Goal: Task Accomplishment & Management: Use online tool/utility

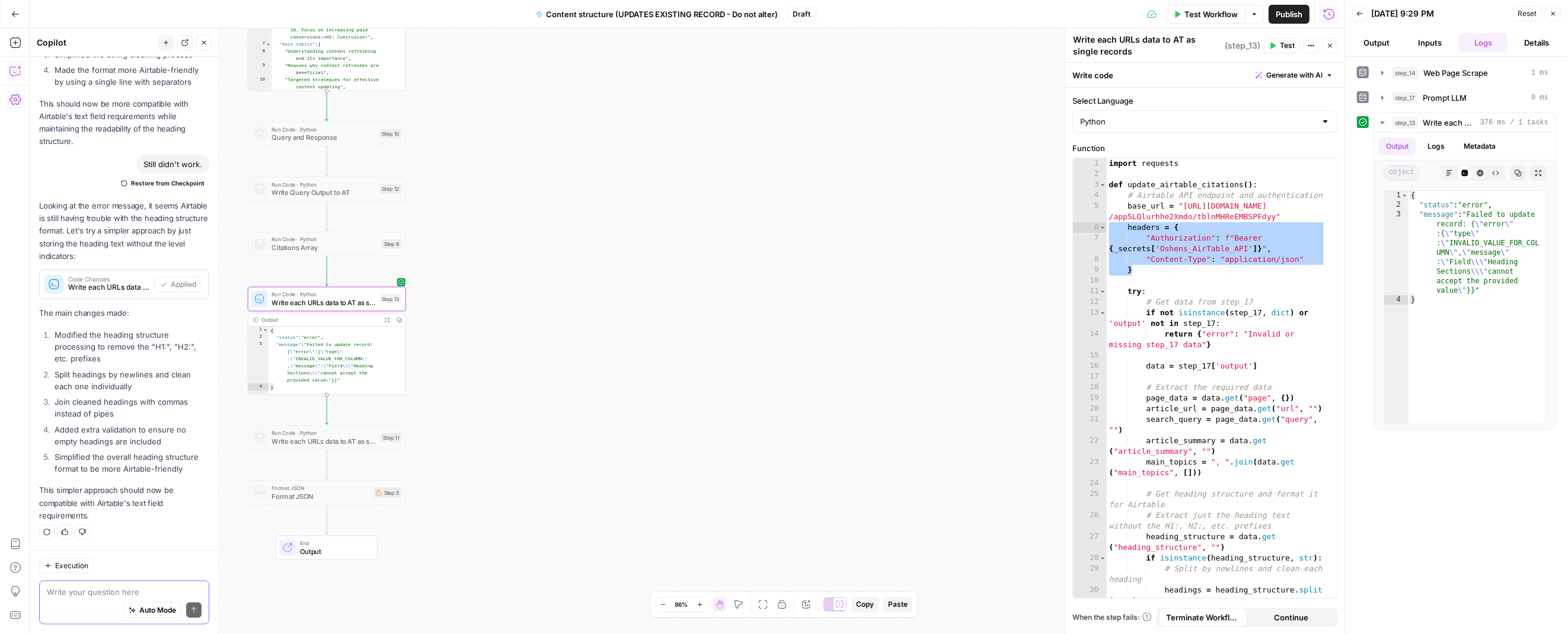
scroll to position [9102, 0]
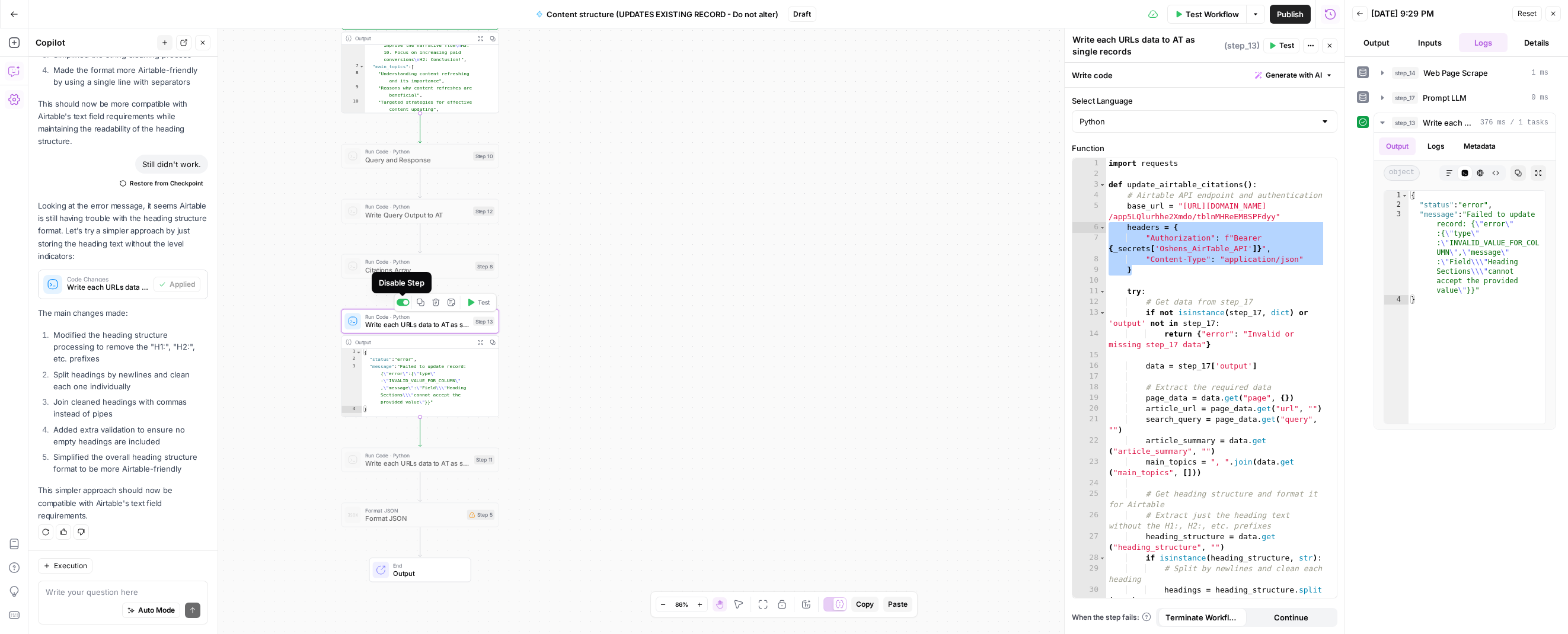
click at [403, 300] on div at bounding box center [405, 302] width 5 height 5
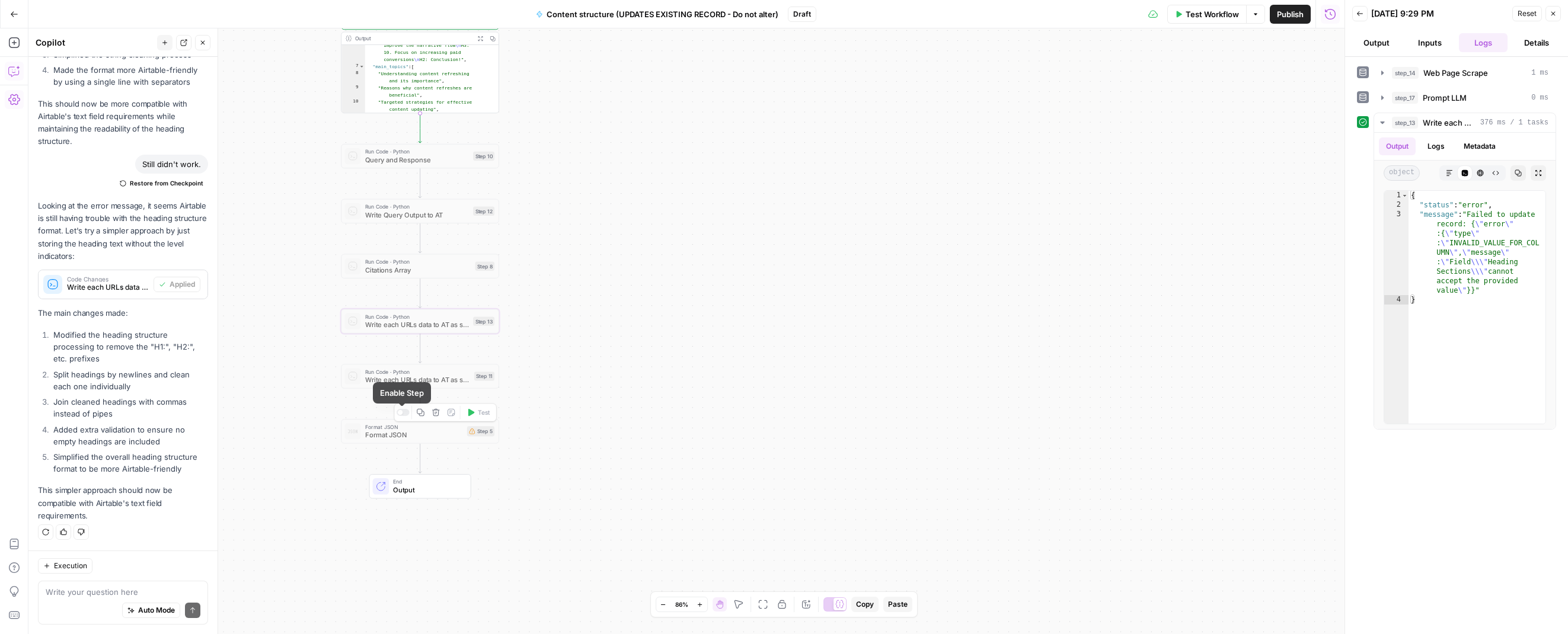
click at [401, 407] on div "Copy step Delete step Add Note Test" at bounding box center [445, 413] width 102 height 18
click at [402, 412] on div at bounding box center [403, 412] width 13 height 7
click at [425, 432] on span "Format JSON" at bounding box center [414, 434] width 98 height 10
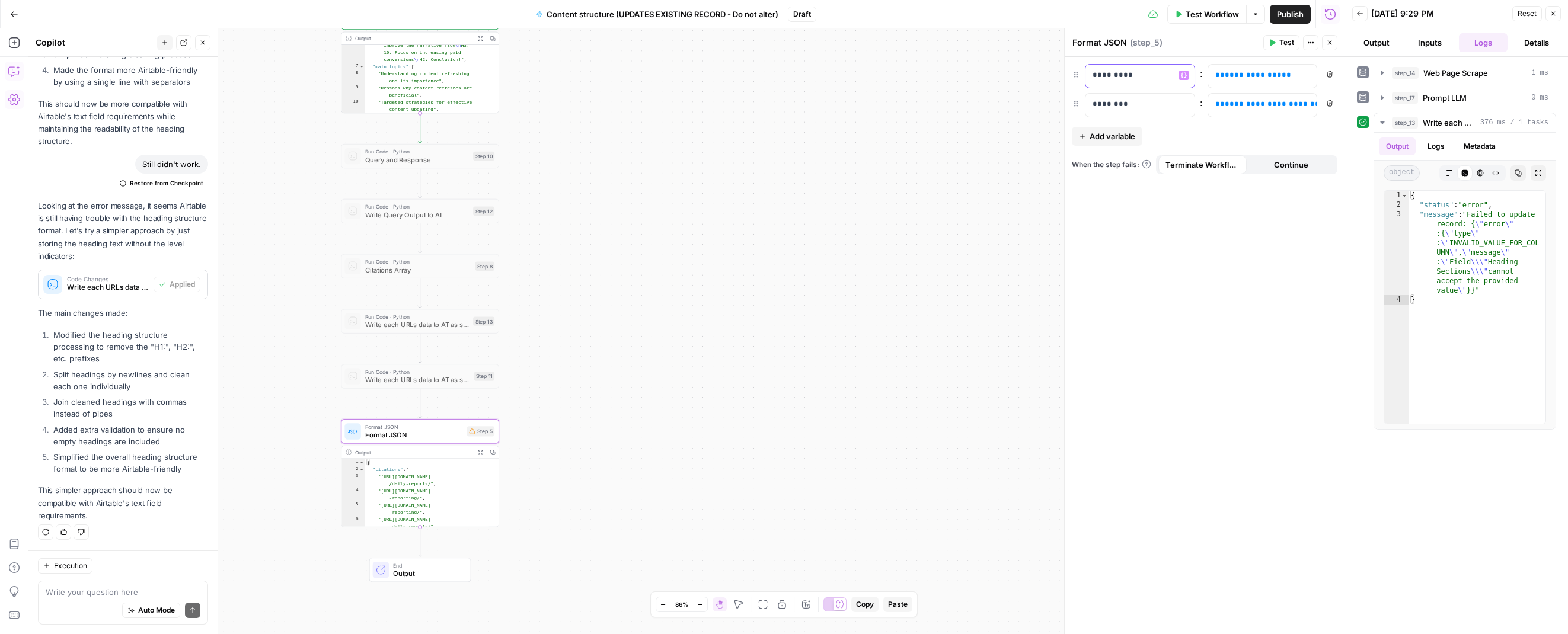
click at [908, 76] on p "*********" at bounding box center [1140, 75] width 94 height 12
click at [908, 76] on p "*********" at bounding box center [1130, 75] width 76 height 12
click at [908, 97] on div "********" at bounding box center [1130, 106] width 90 height 23
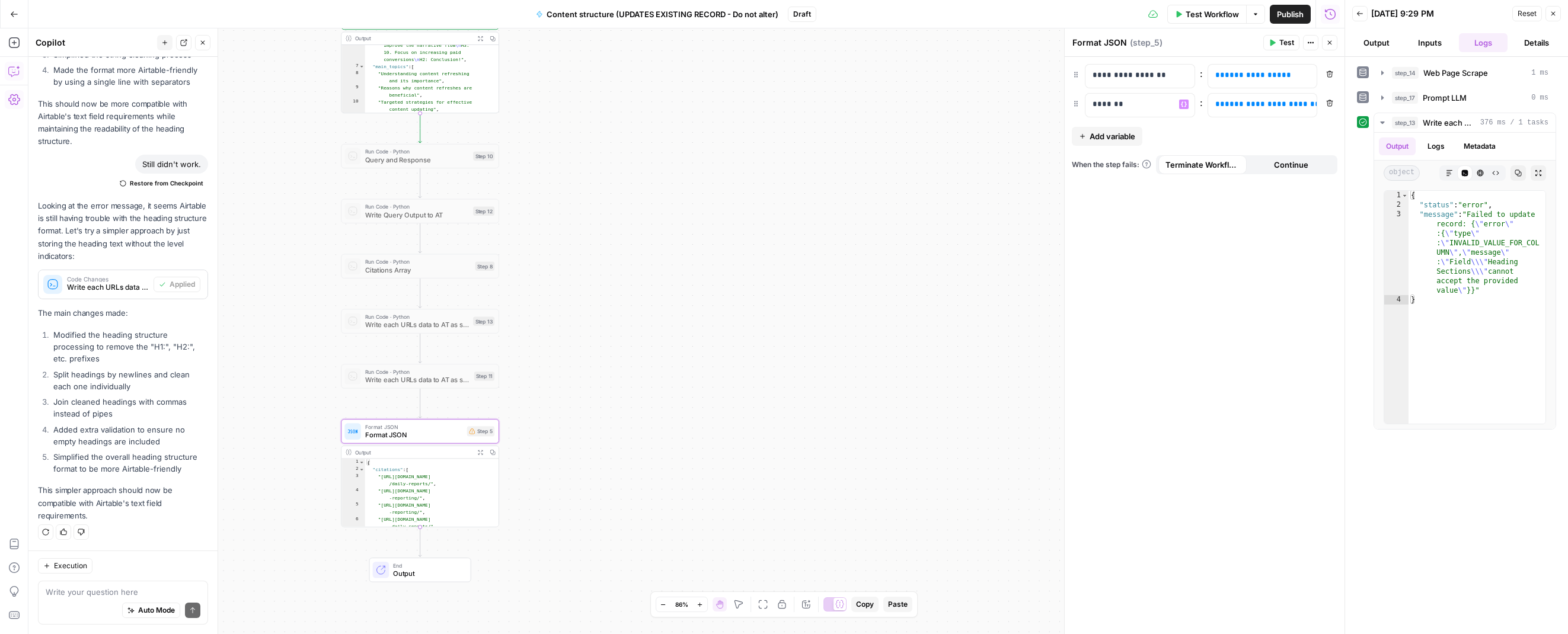
click at [908, 135] on span "Add variable" at bounding box center [1112, 136] width 45 height 12
click at [908, 135] on p at bounding box center [1130, 133] width 76 height 12
click at [908, 163] on button "Add variable" at bounding box center [1107, 165] width 71 height 19
click at [908, 159] on p at bounding box center [1130, 161] width 76 height 12
click at [908, 70] on div "**********" at bounding box center [1253, 76] width 90 height 23
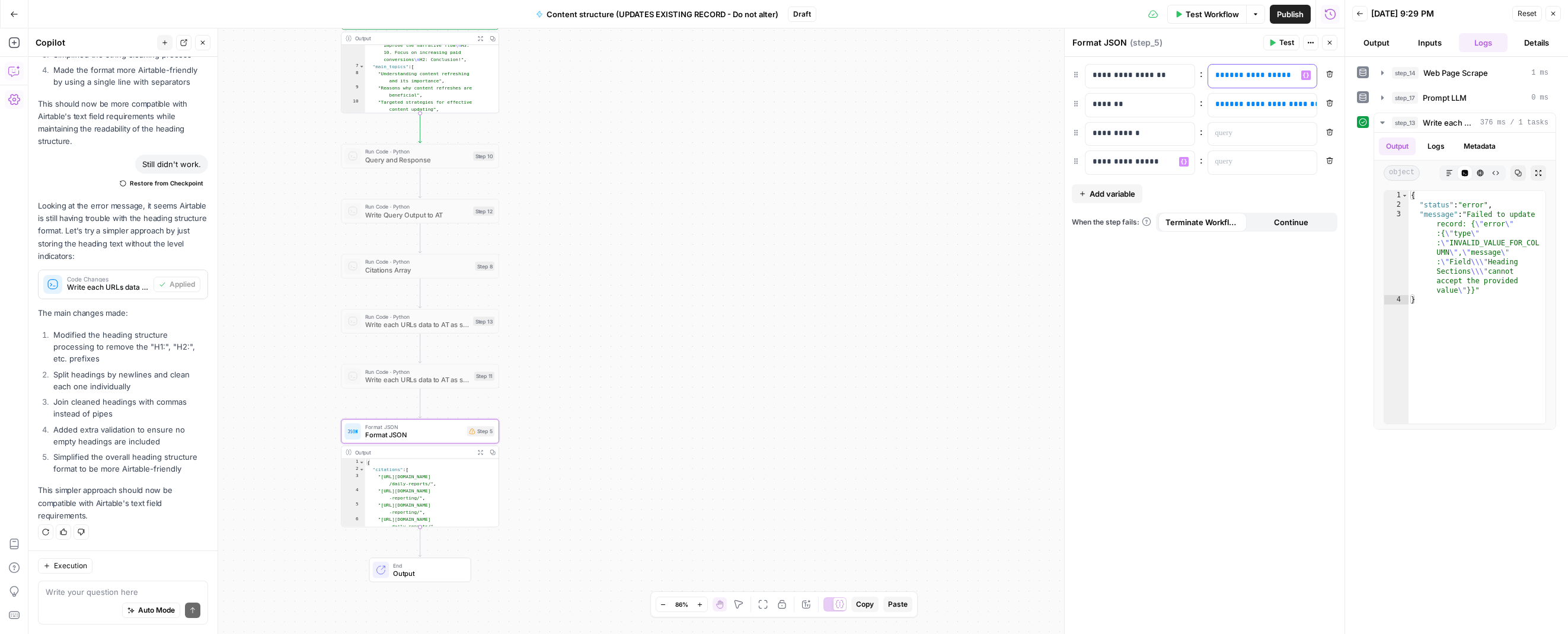
click at [908, 70] on div "**********" at bounding box center [1253, 76] width 90 height 23
click at [908, 107] on span "**********" at bounding box center [1271, 104] width 95 height 8
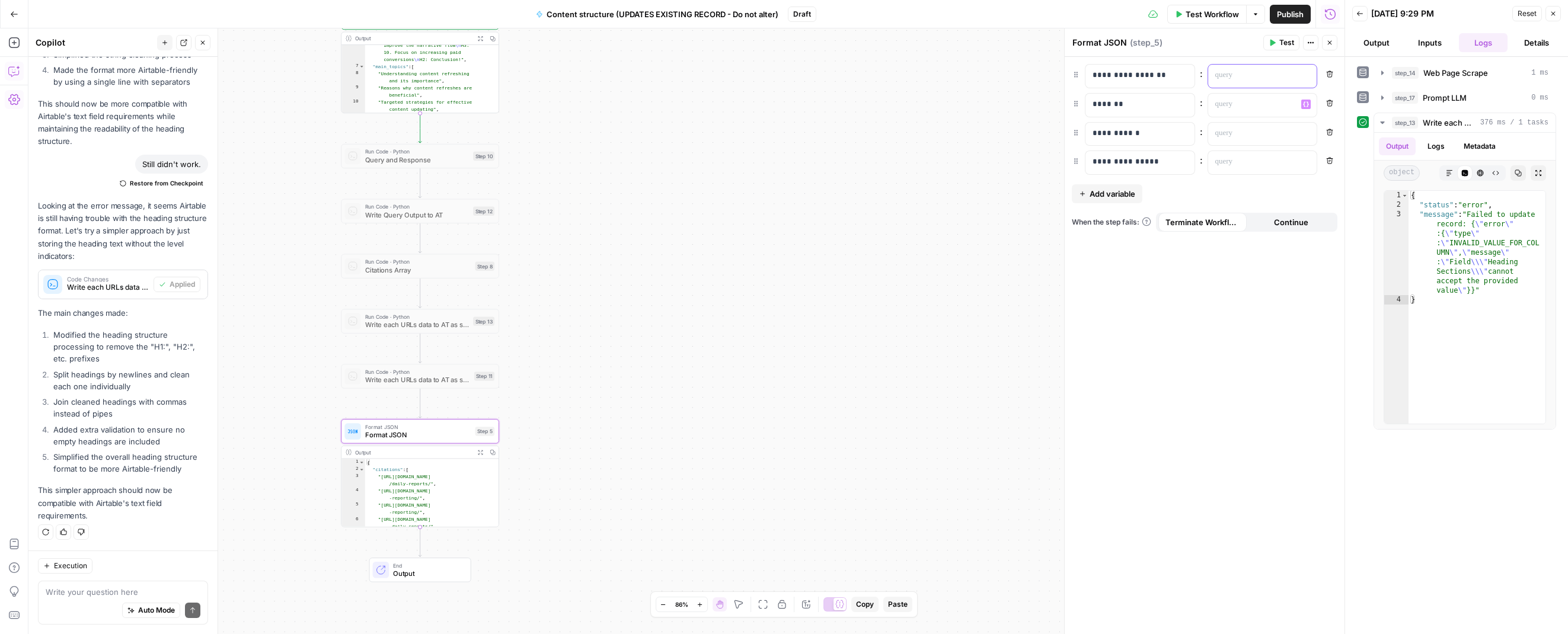
click at [908, 75] on p at bounding box center [1253, 75] width 76 height 12
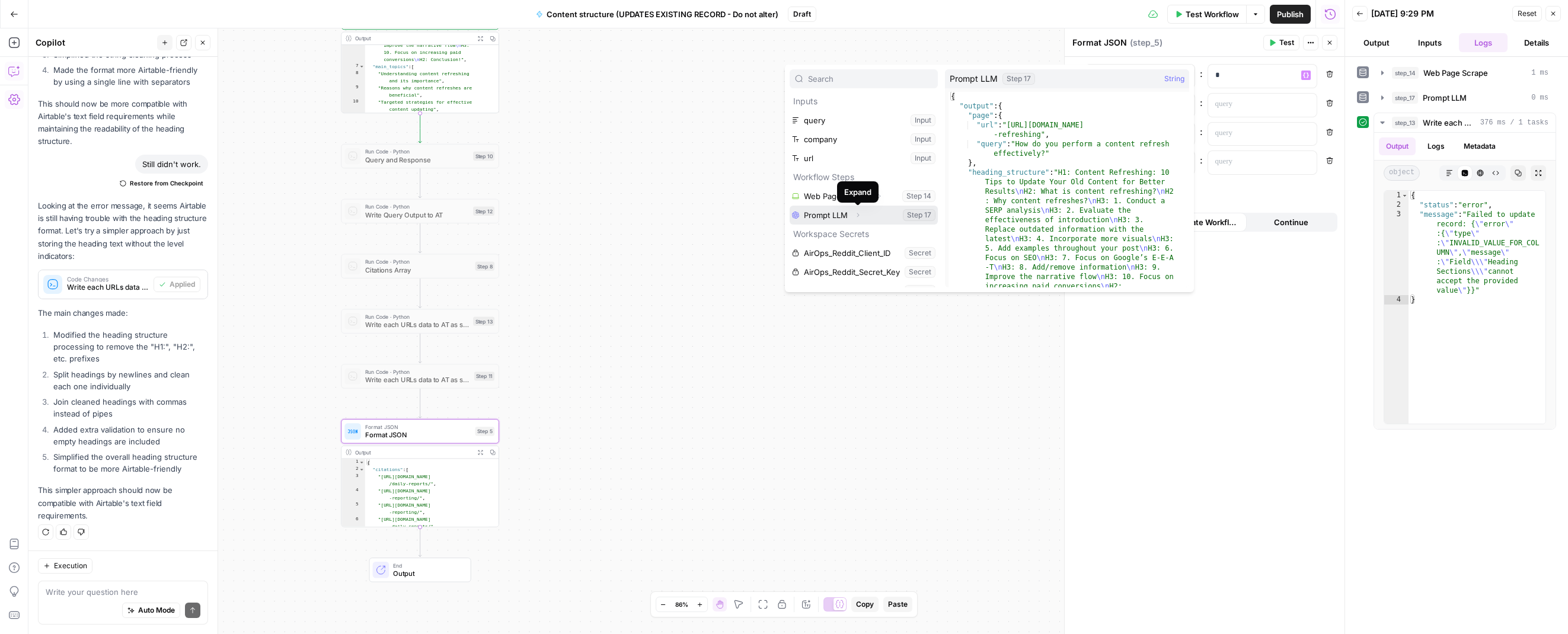
click at [858, 213] on icon "button" at bounding box center [858, 215] width 7 height 7
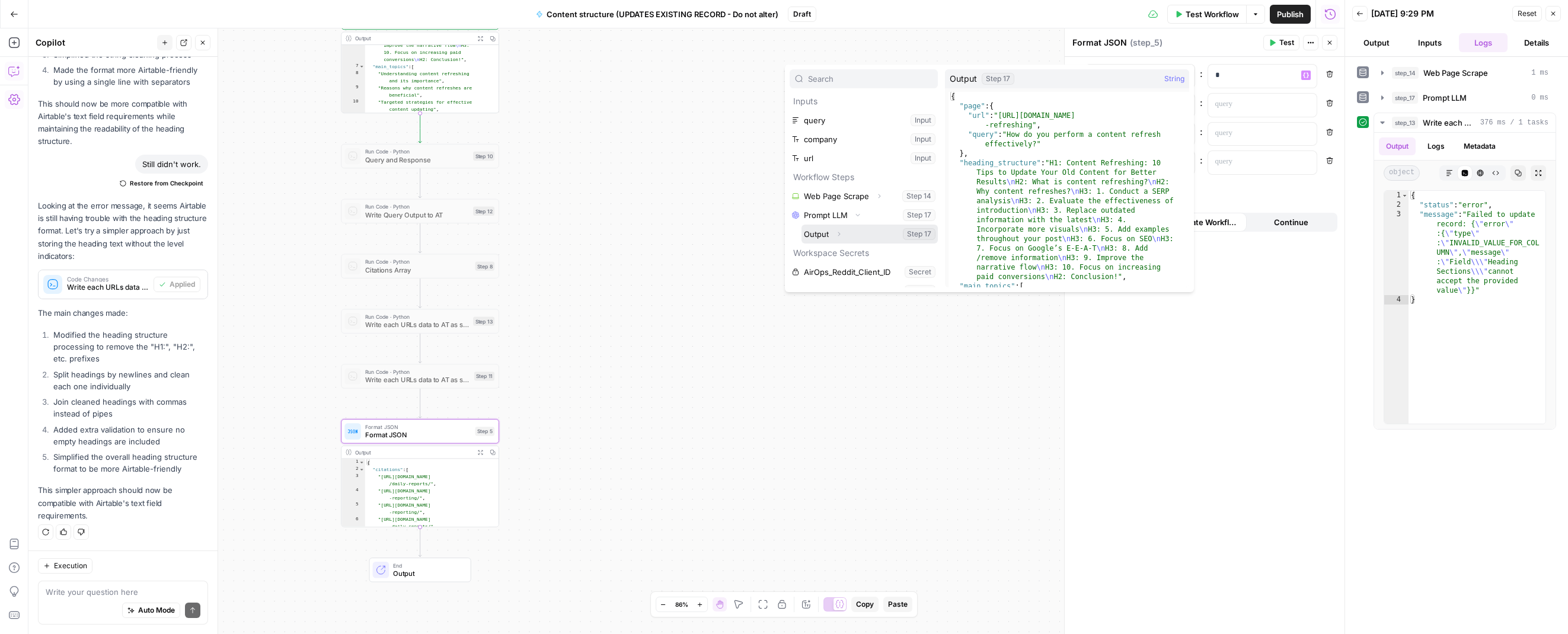
click at [839, 236] on icon "button" at bounding box center [838, 233] width 7 height 7
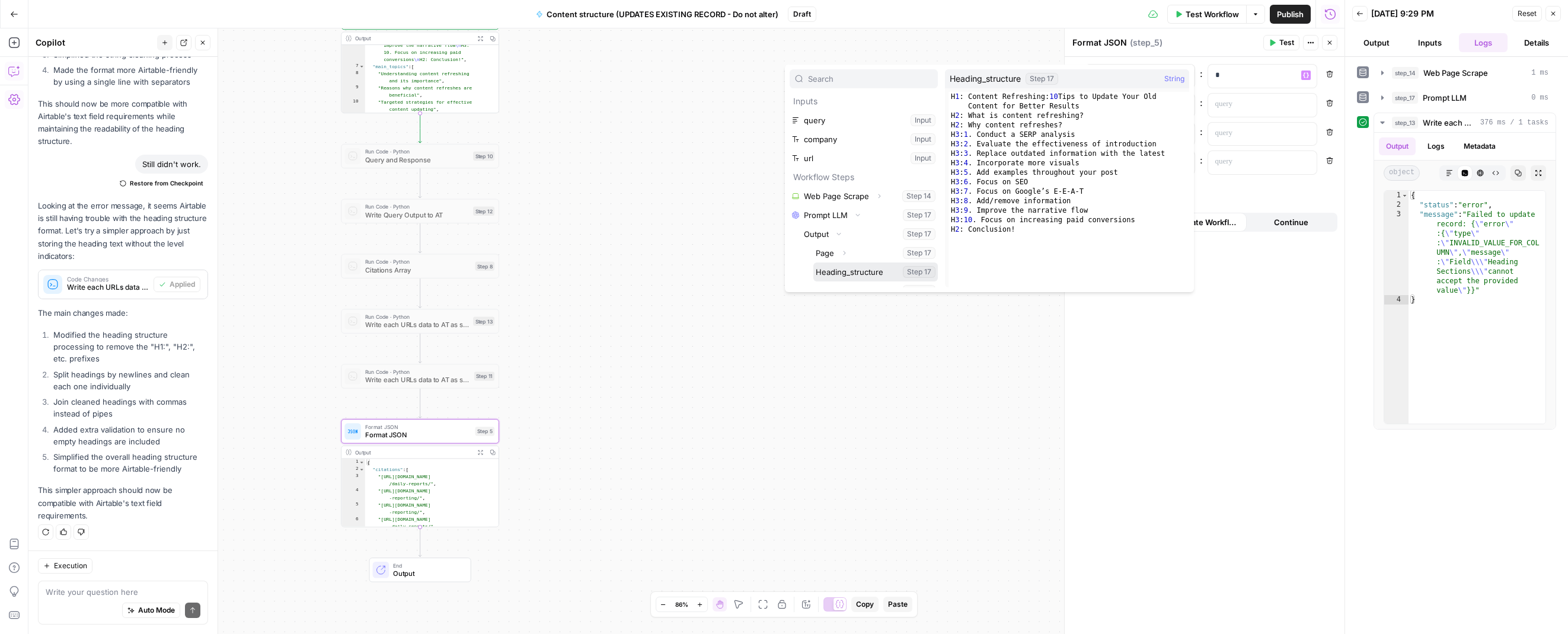
click at [839, 265] on button "Select variable Heading_structure" at bounding box center [875, 272] width 125 height 19
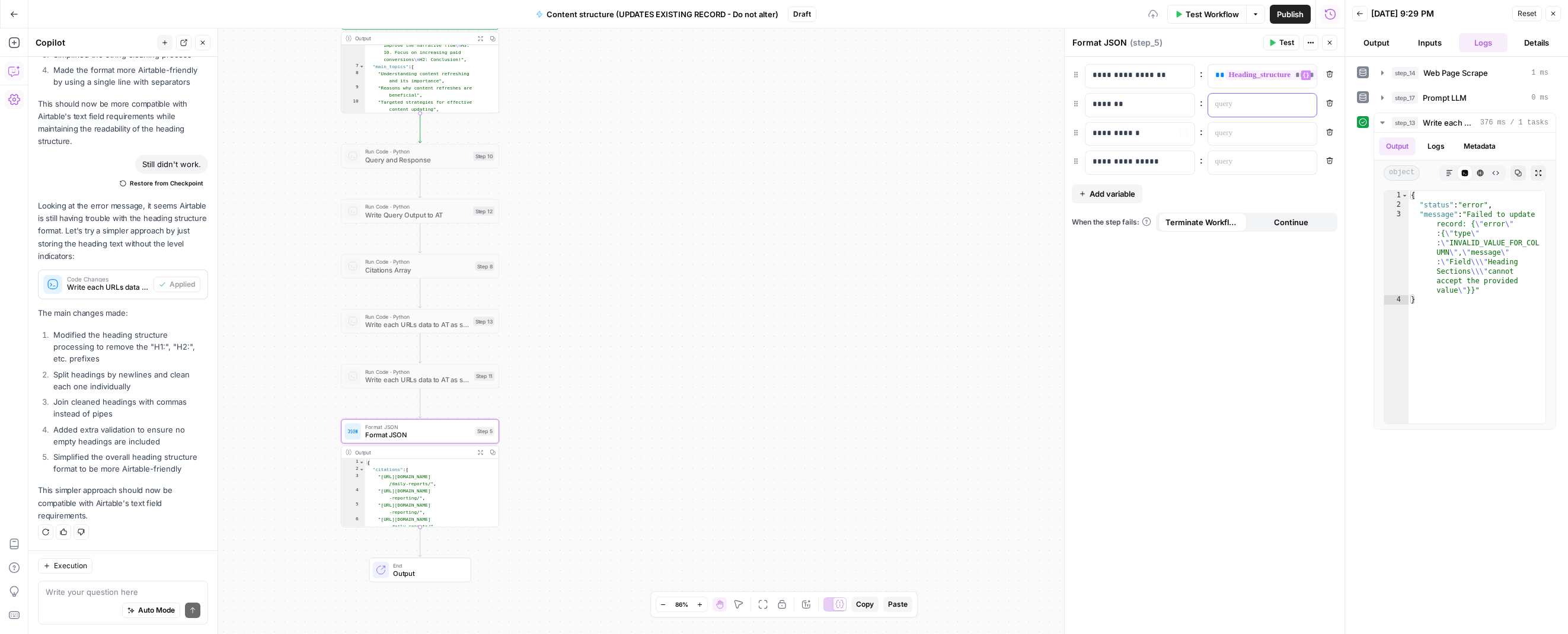
click at [908, 103] on p at bounding box center [1253, 104] width 76 height 12
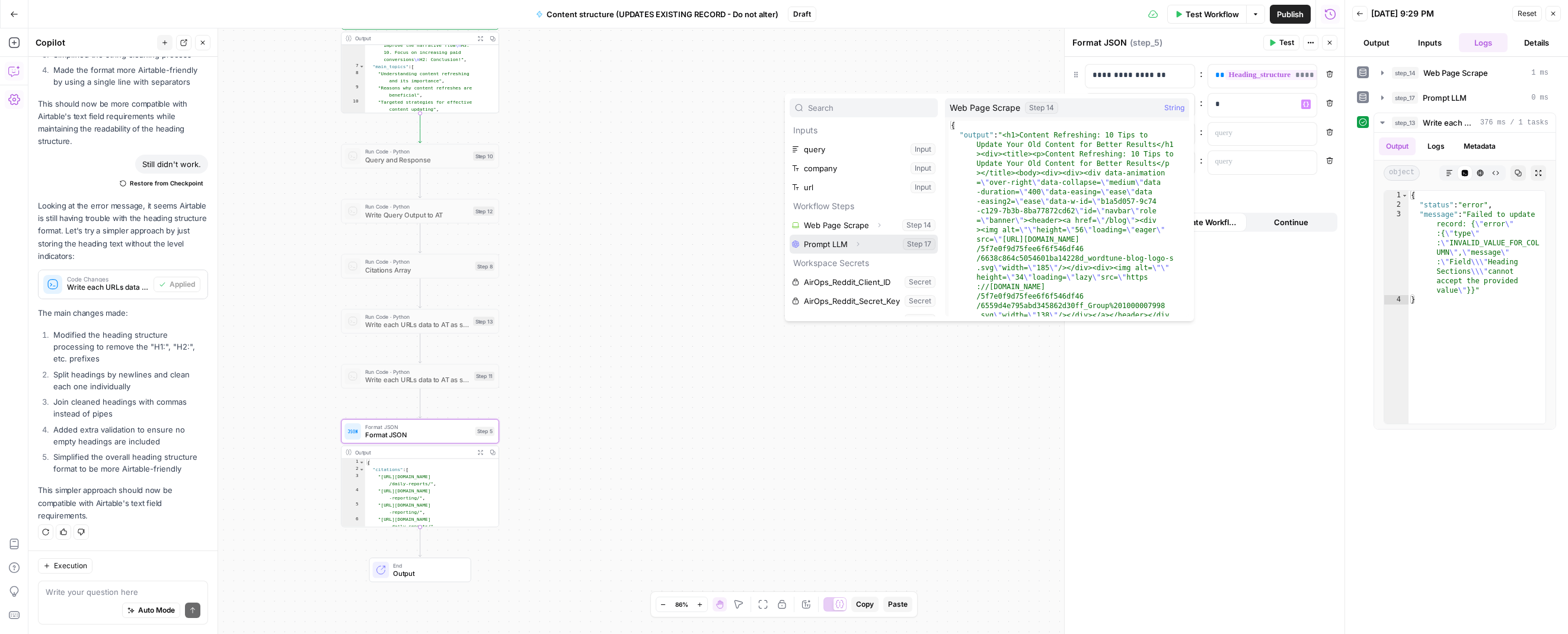
click at [857, 243] on icon "button" at bounding box center [858, 243] width 7 height 7
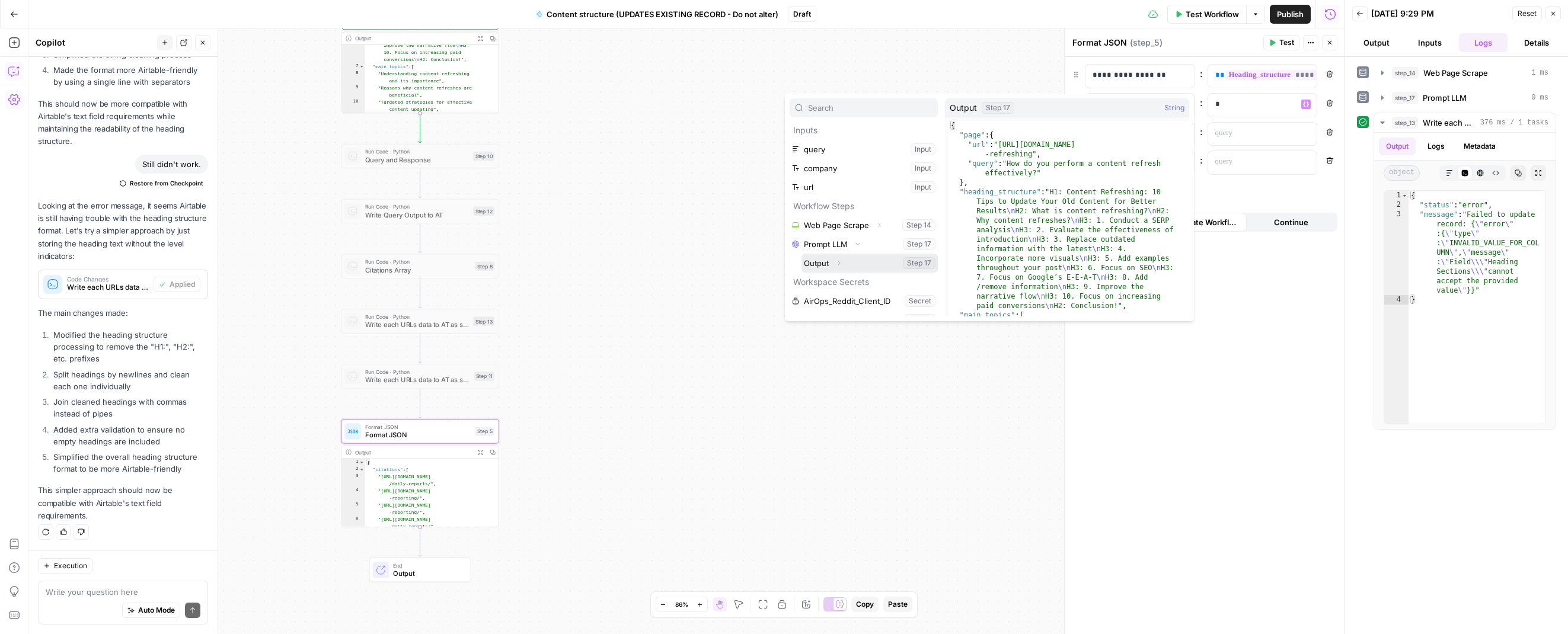
click at [839, 266] on icon "button" at bounding box center [838, 263] width 7 height 7
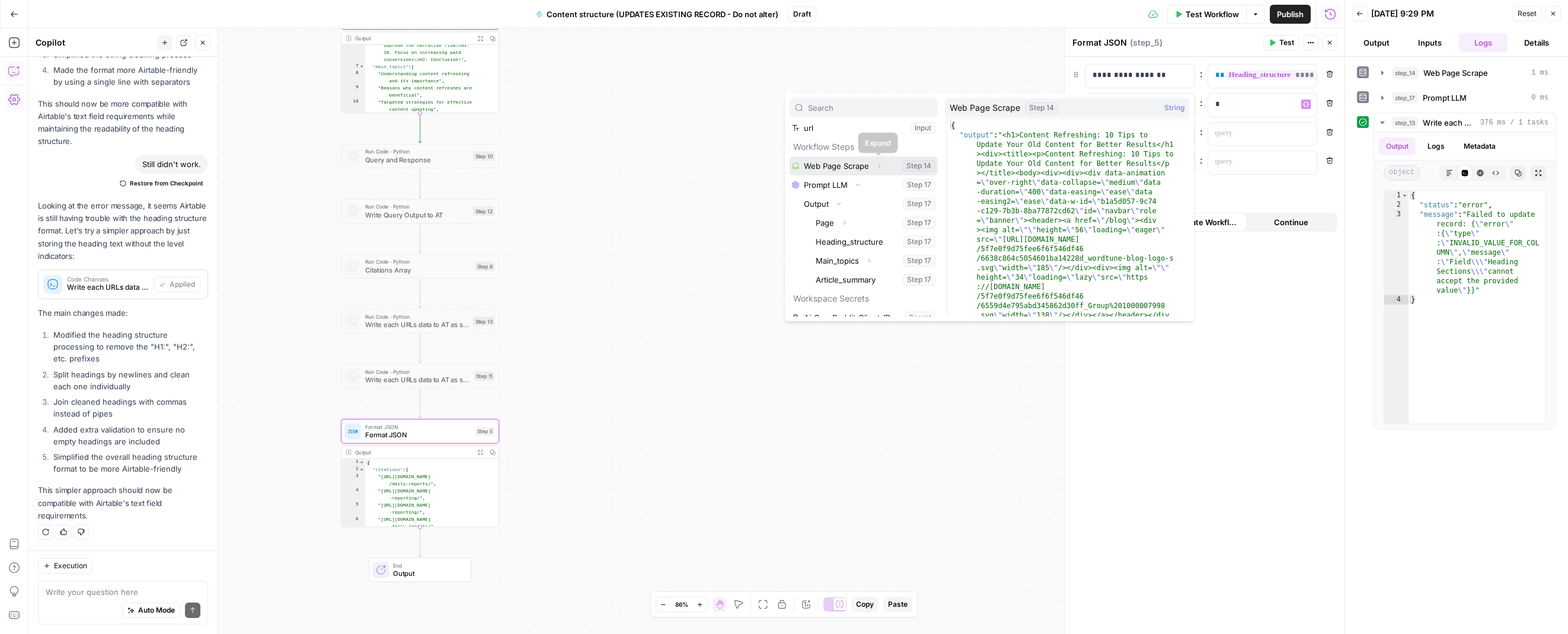
click at [880, 171] on button "Expand" at bounding box center [879, 166] width 15 height 15
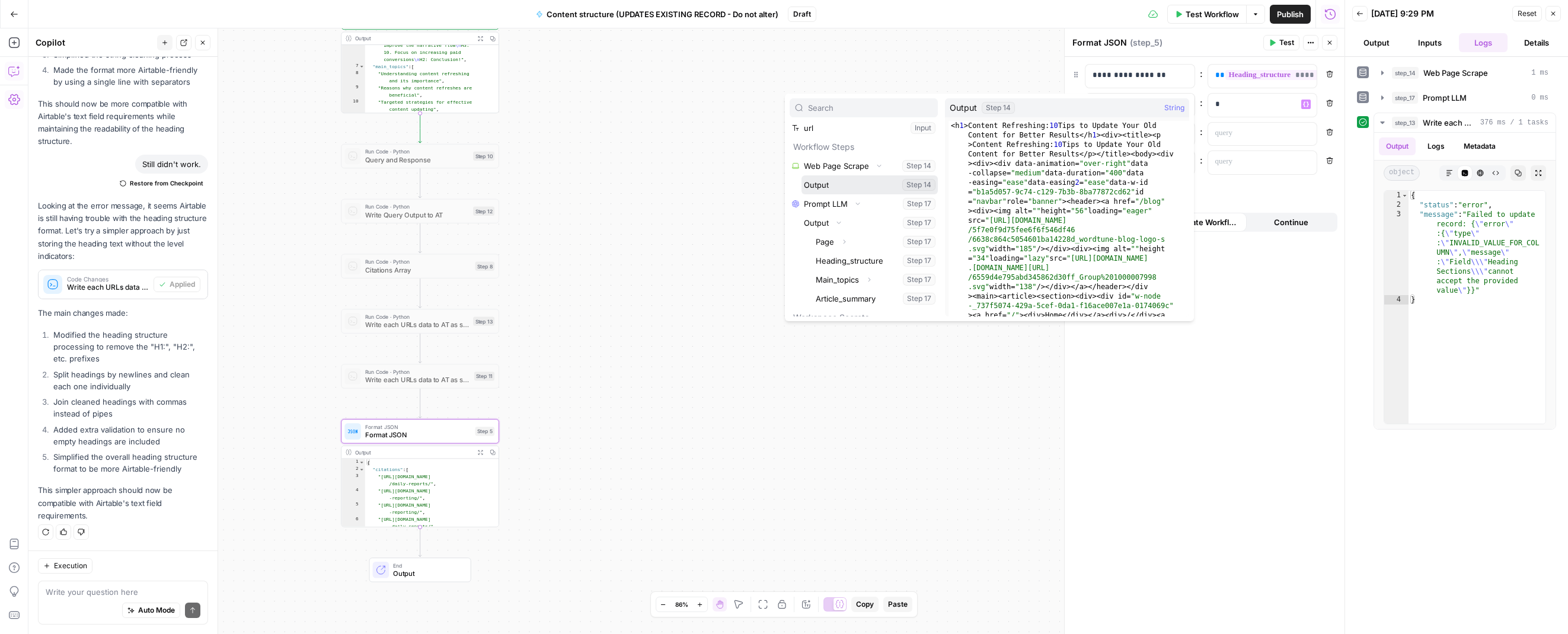
click at [829, 185] on button "Select variable Output" at bounding box center [869, 185] width 136 height 19
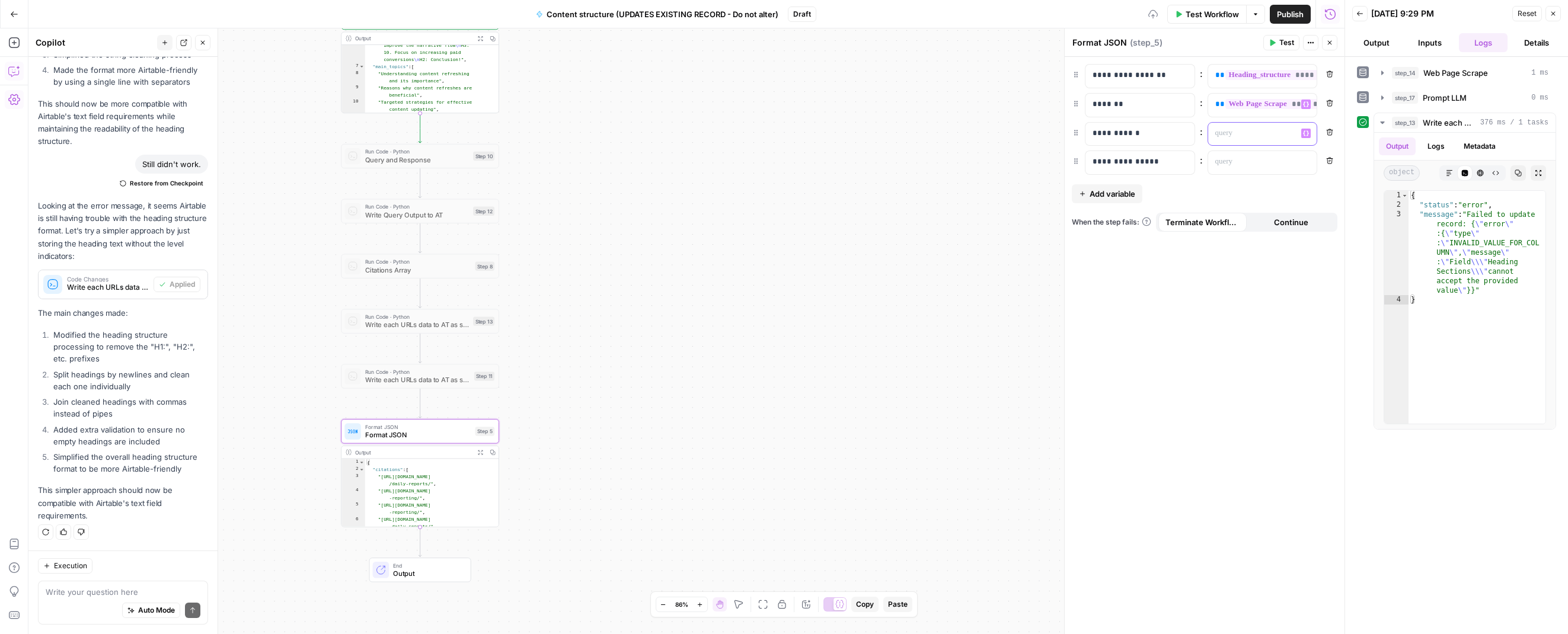
click at [908, 136] on p at bounding box center [1253, 133] width 76 height 12
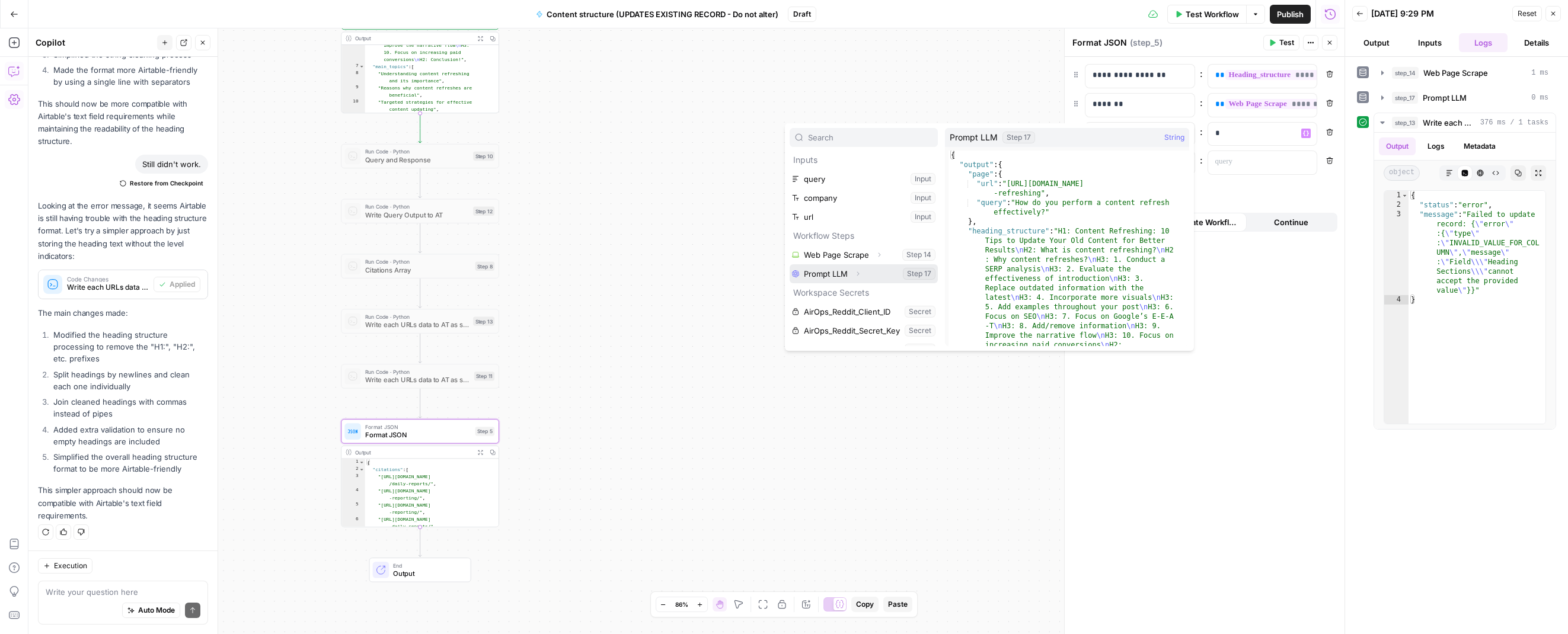
click at [858, 270] on icon "button" at bounding box center [858, 273] width 7 height 7
click at [839, 291] on icon "button" at bounding box center [838, 292] width 2 height 4
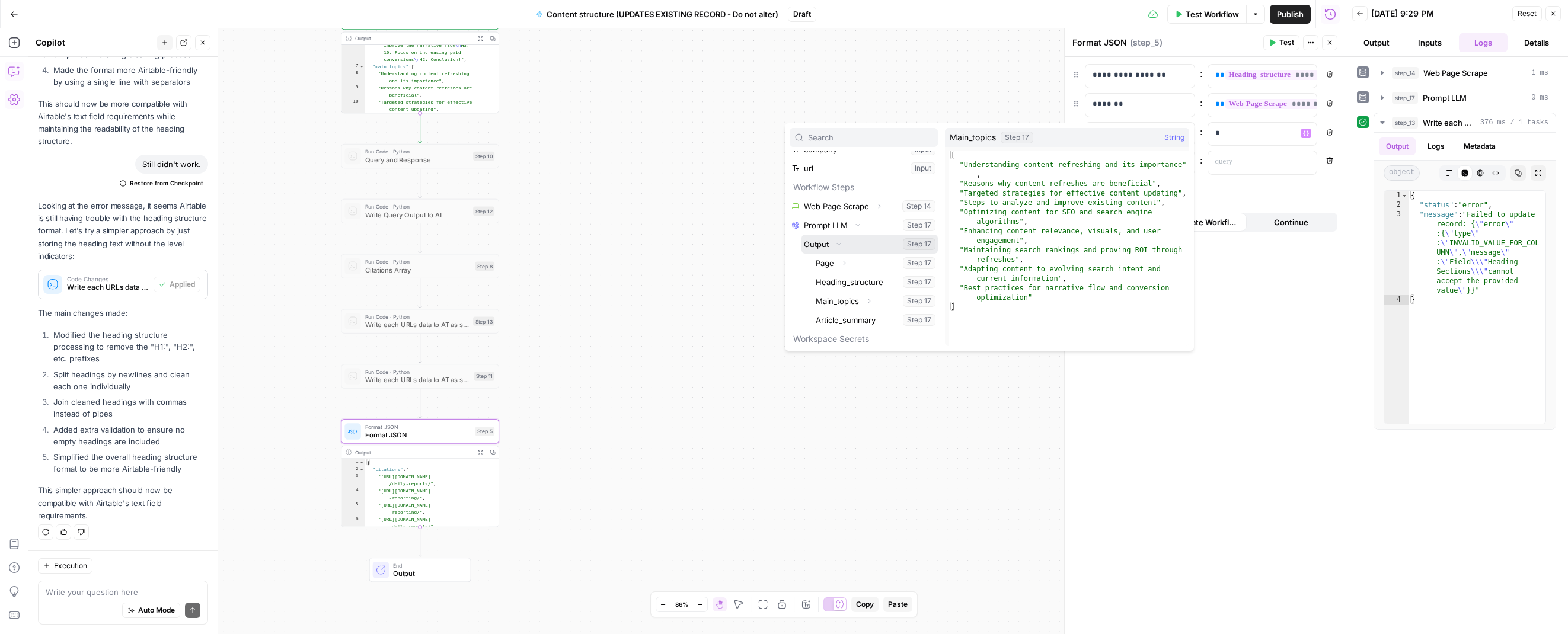
scroll to position [51, 0]
click at [840, 302] on button "Select variable Main_topics" at bounding box center [875, 298] width 125 height 19
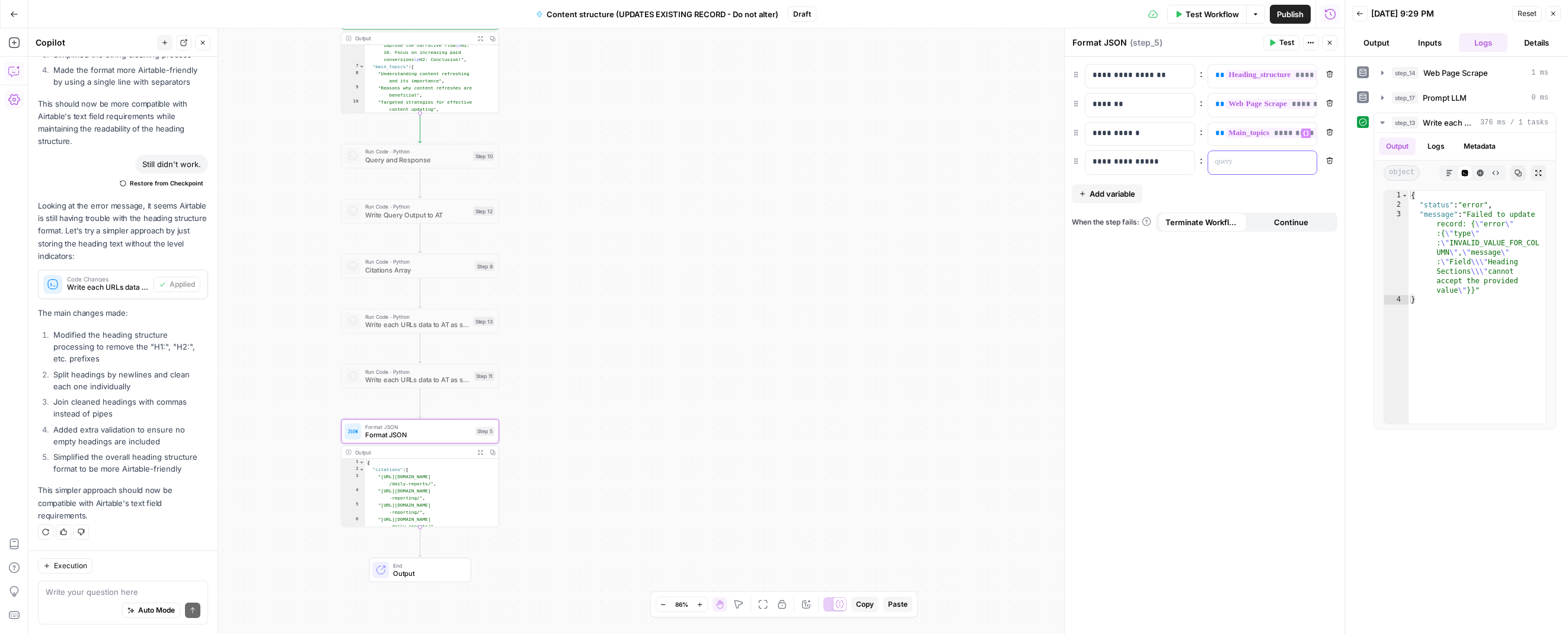
click at [908, 158] on p at bounding box center [1253, 161] width 76 height 12
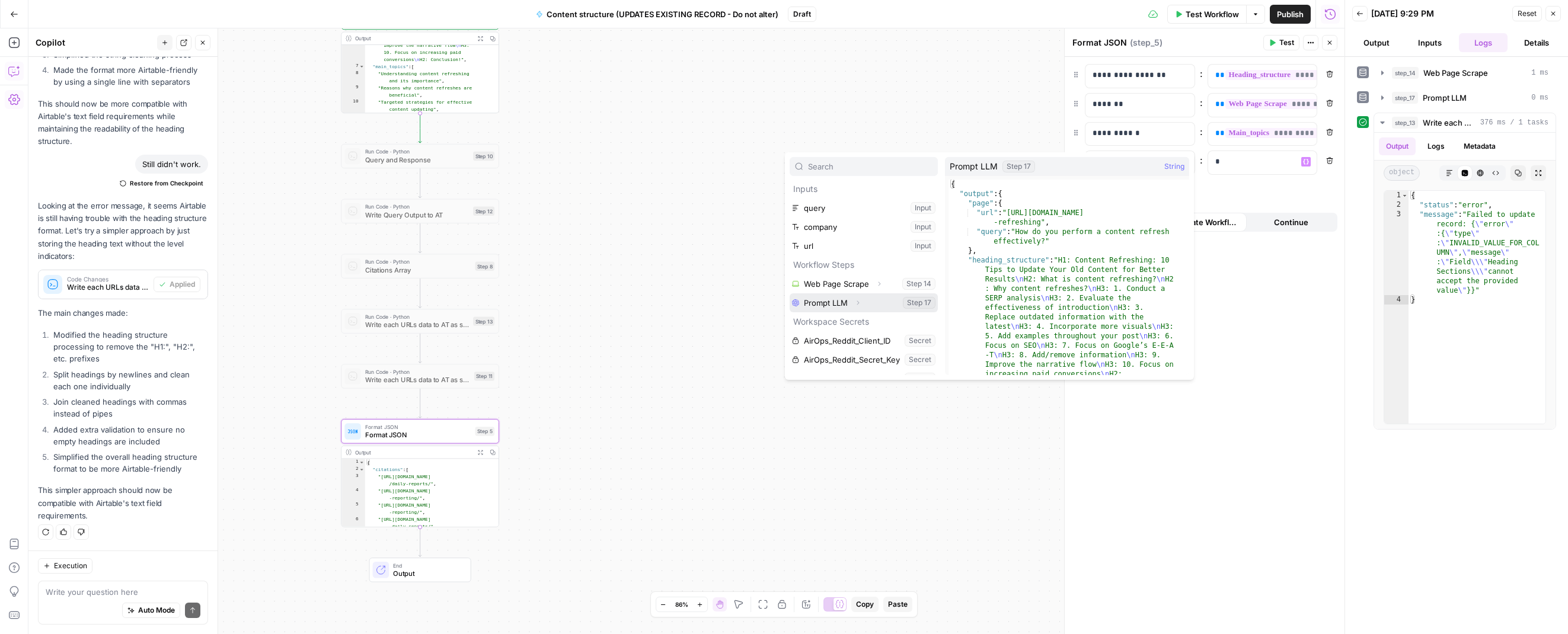
click at [861, 302] on span "Expand" at bounding box center [861, 302] width 1 height 1
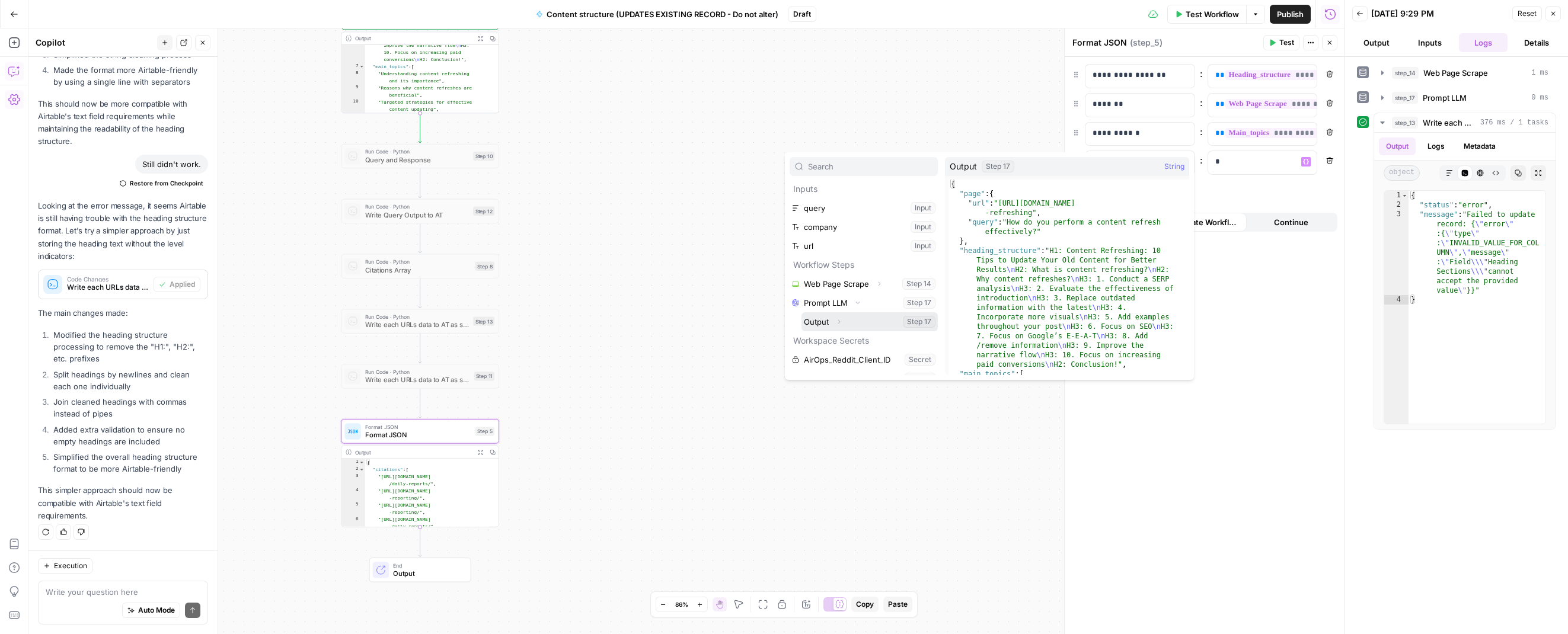
click at [839, 320] on icon "button" at bounding box center [838, 321] width 7 height 7
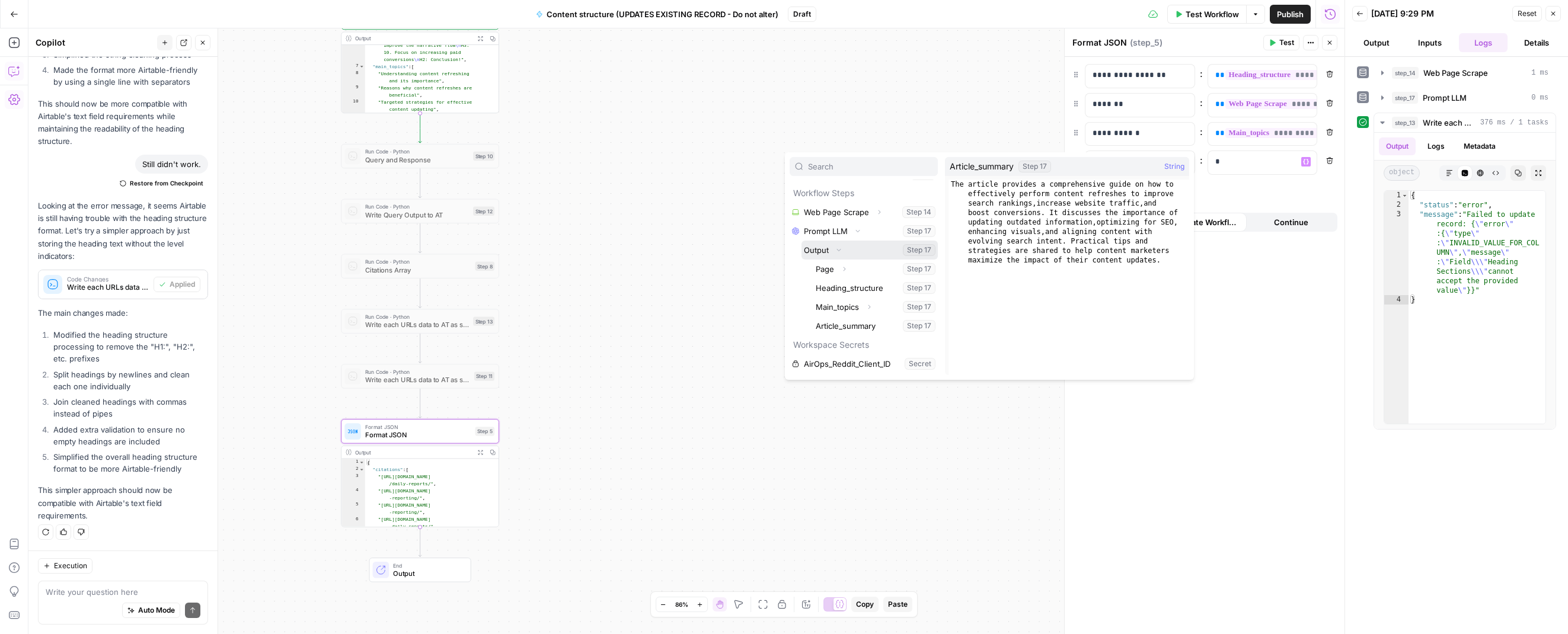
scroll to position [84, 0]
click at [848, 310] on button "Select variable Article_summary" at bounding box center [875, 314] width 125 height 19
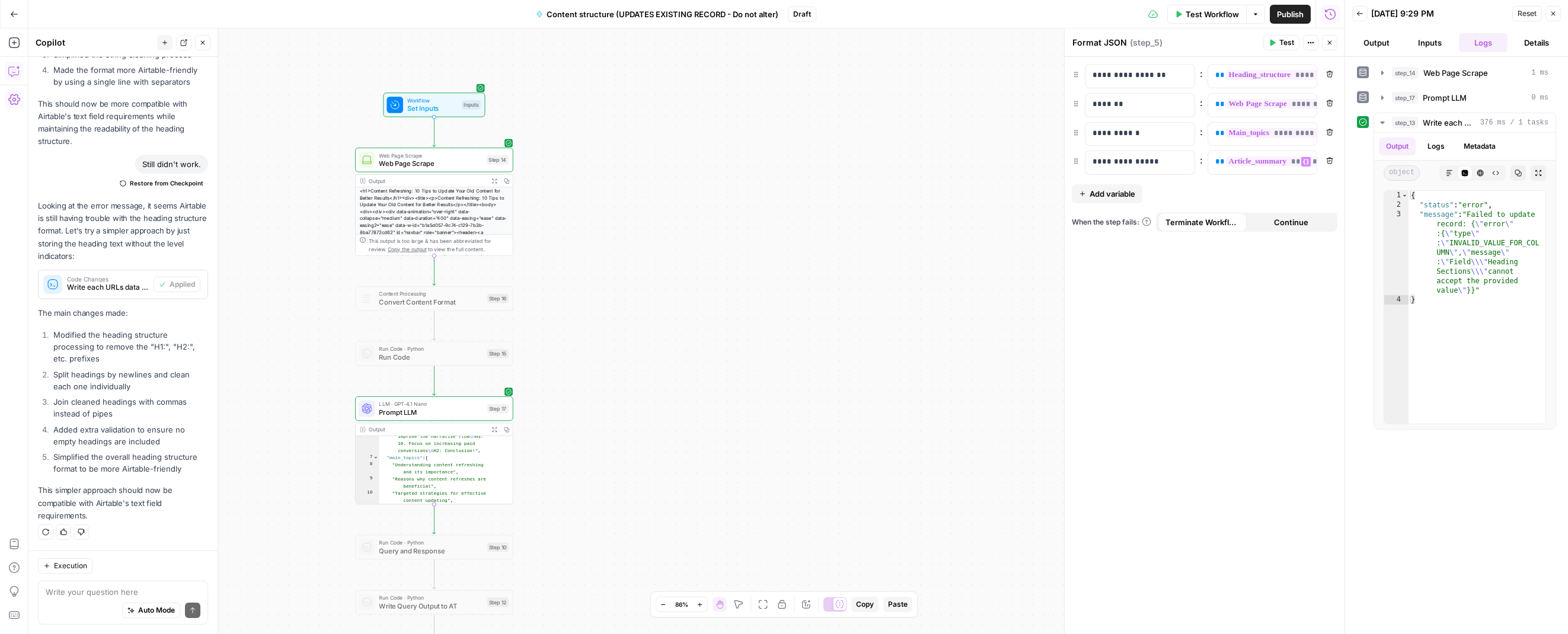
click at [908, 17] on span "Publish" at bounding box center [1290, 14] width 27 height 12
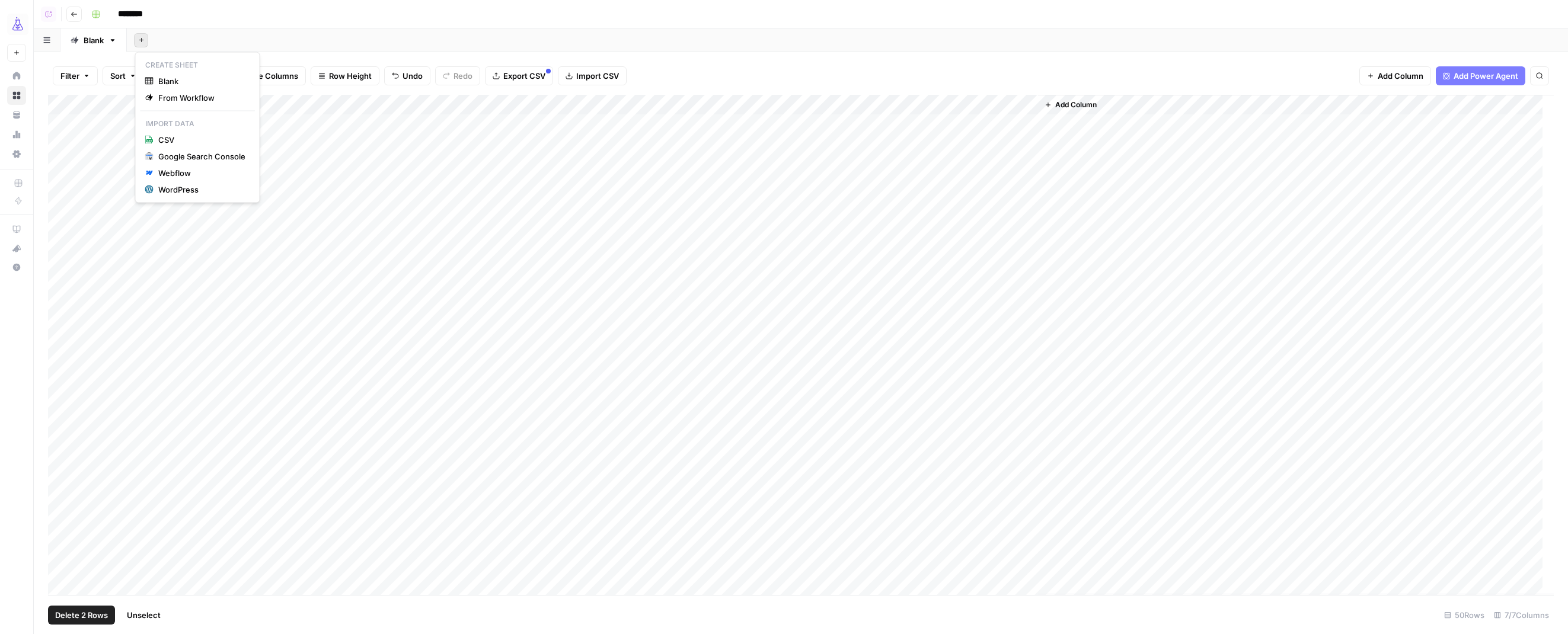
click at [143, 37] on icon "button" at bounding box center [141, 40] width 6 height 6
click at [171, 82] on span "Blank" at bounding box center [201, 81] width 87 height 12
click at [281, 109] on span "Add Column" at bounding box center [299, 105] width 42 height 11
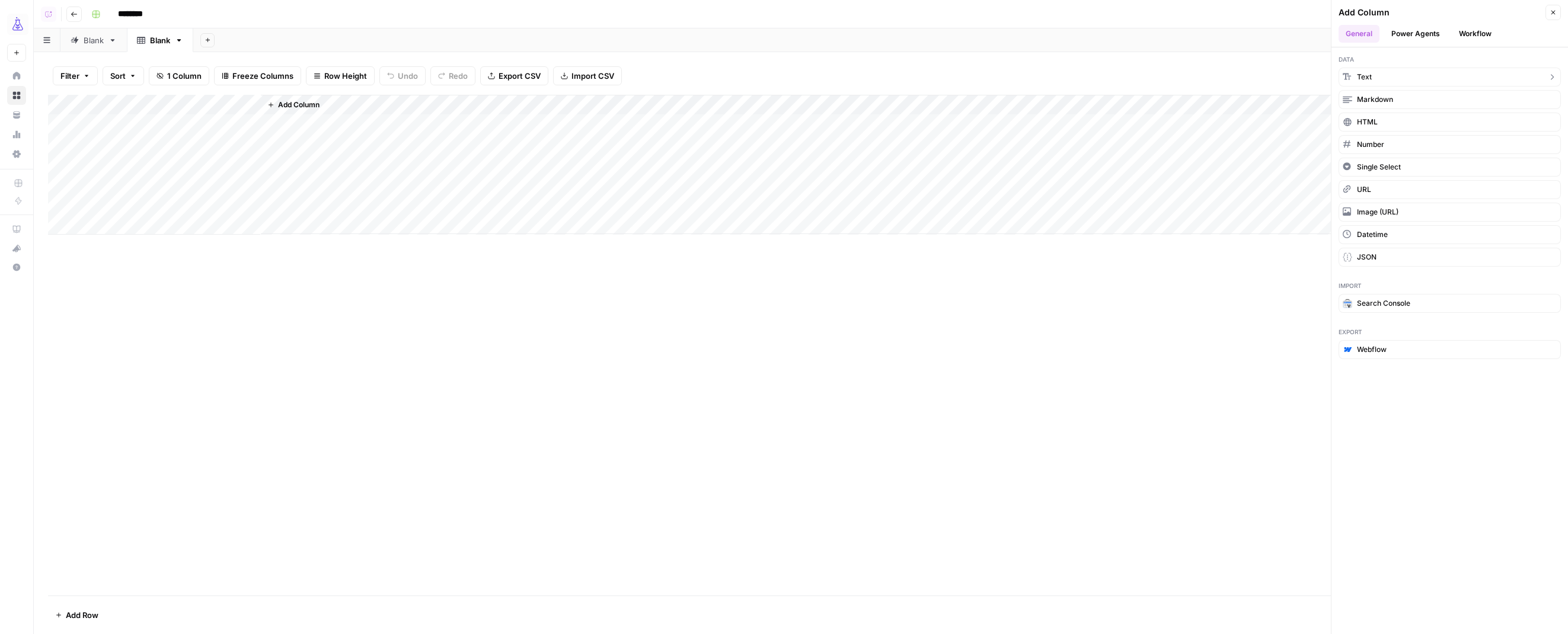
click at [1378, 75] on button "Text" at bounding box center [1449, 77] width 222 height 19
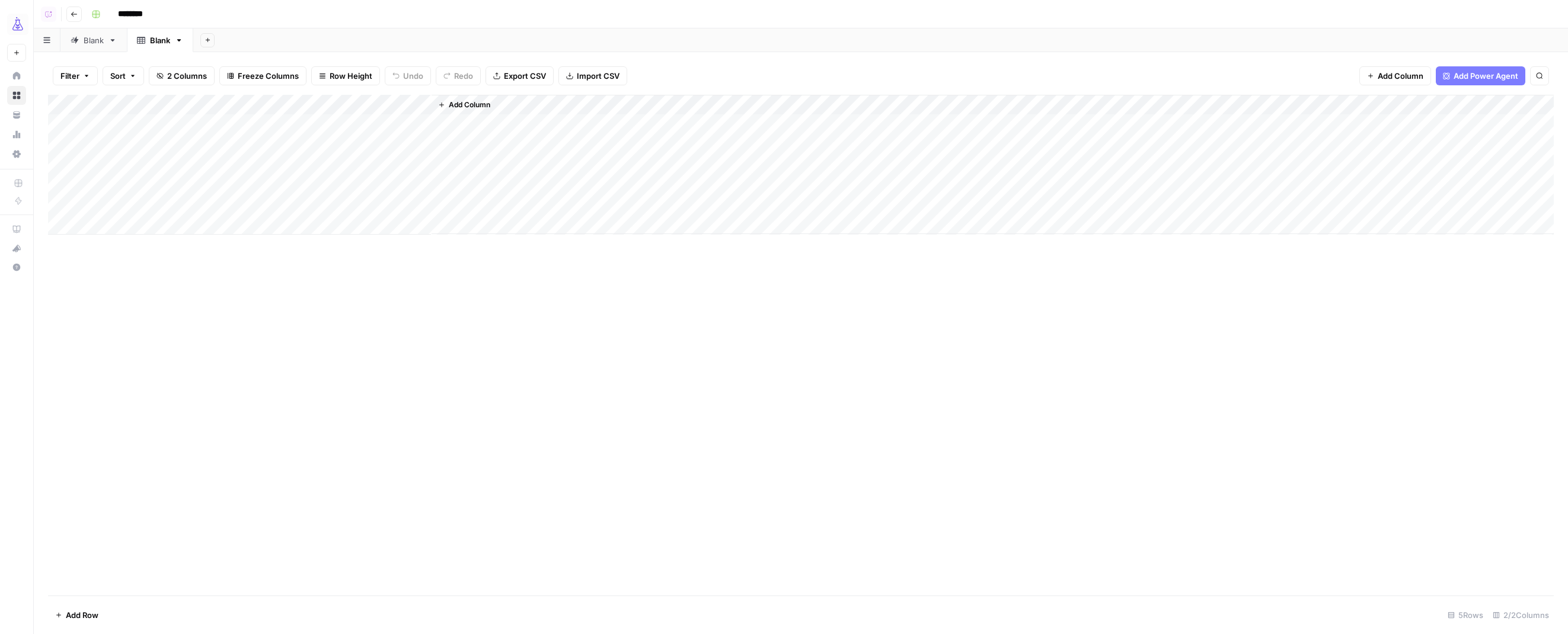
click at [181, 106] on div "Add Column" at bounding box center [801, 165] width 1506 height 140
click at [119, 141] on div "Title" at bounding box center [160, 133] width 131 height 19
click at [119, 141] on div "Add Column" at bounding box center [801, 165] width 1506 height 140
click at [147, 104] on div "Add Column" at bounding box center [801, 165] width 1506 height 140
click at [127, 137] on input "Title" at bounding box center [160, 133] width 120 height 12
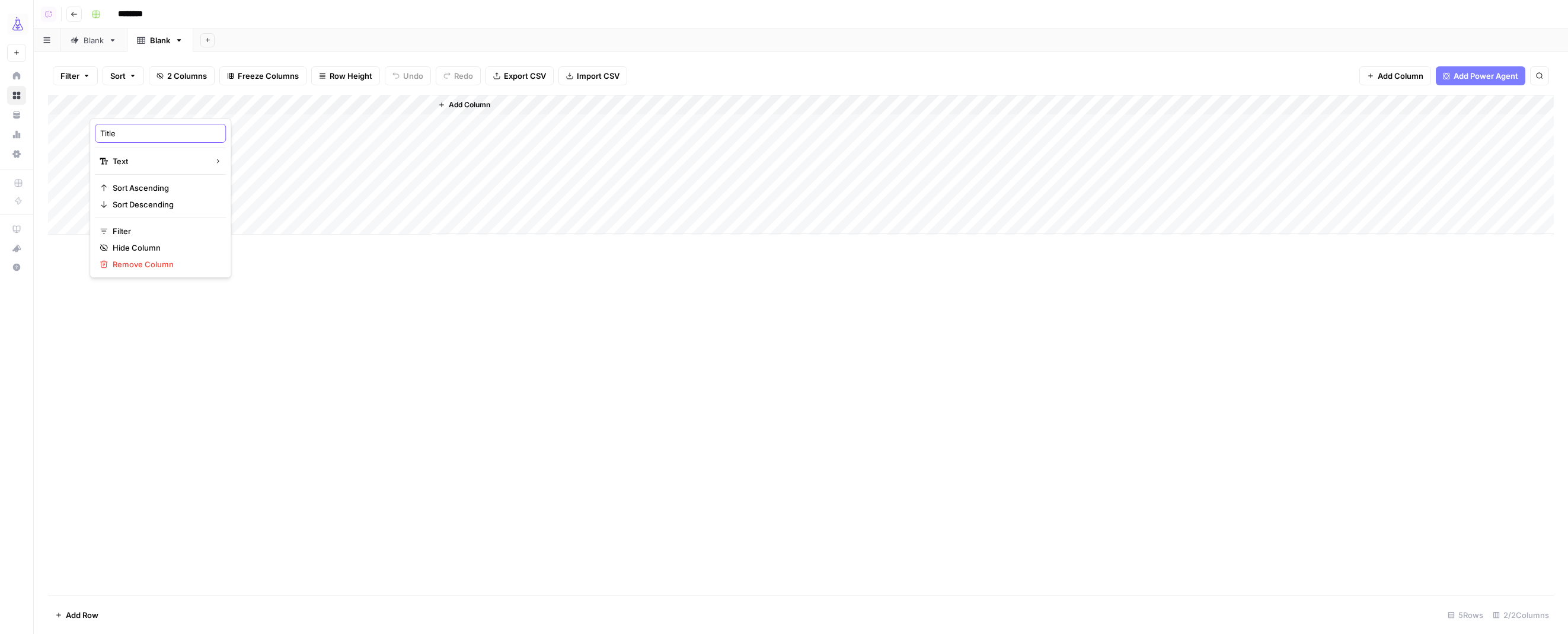
click at [127, 137] on input "Title" at bounding box center [160, 133] width 120 height 12
type input "url"
click at [341, 104] on div "Add Column" at bounding box center [801, 165] width 1506 height 140
click at [302, 129] on input "New Column" at bounding box center [331, 133] width 120 height 12
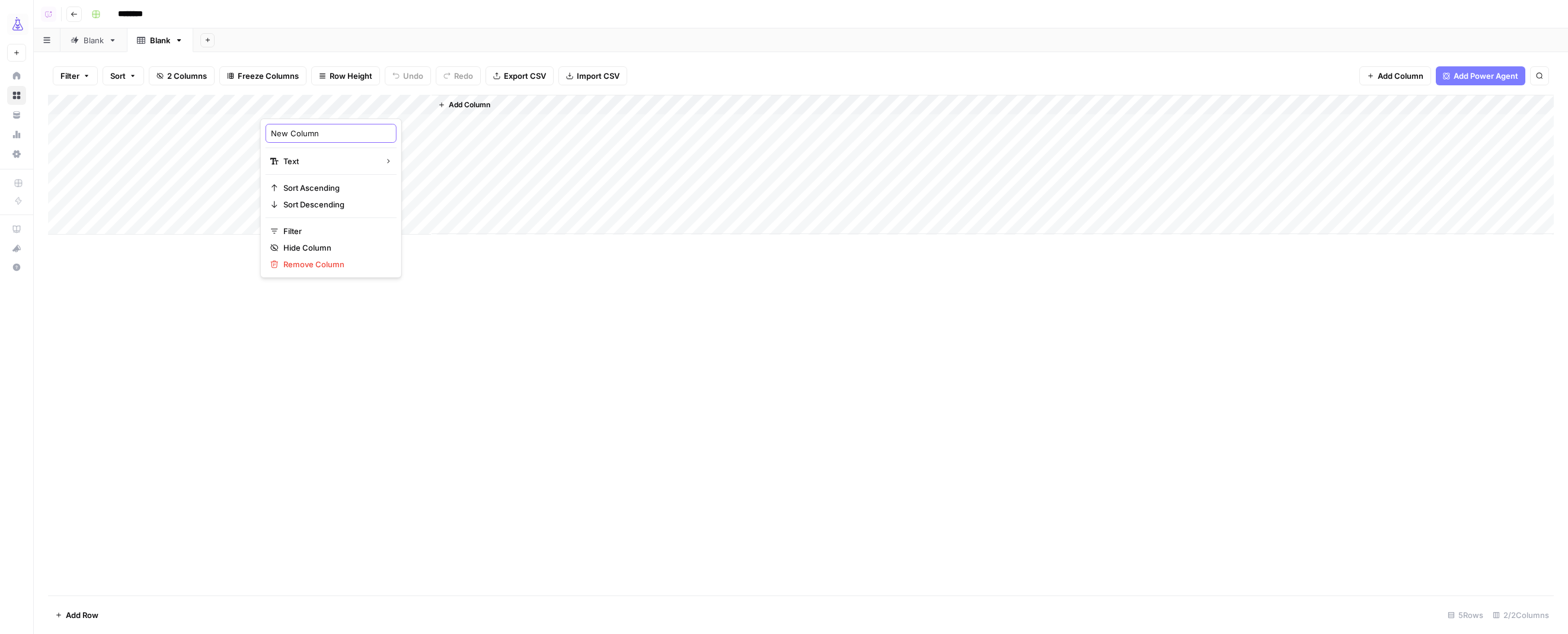
click at [302, 129] on input "New Column" at bounding box center [331, 133] width 120 height 12
type input "q"
type input "query"
click at [478, 105] on span "Add Column" at bounding box center [469, 105] width 42 height 11
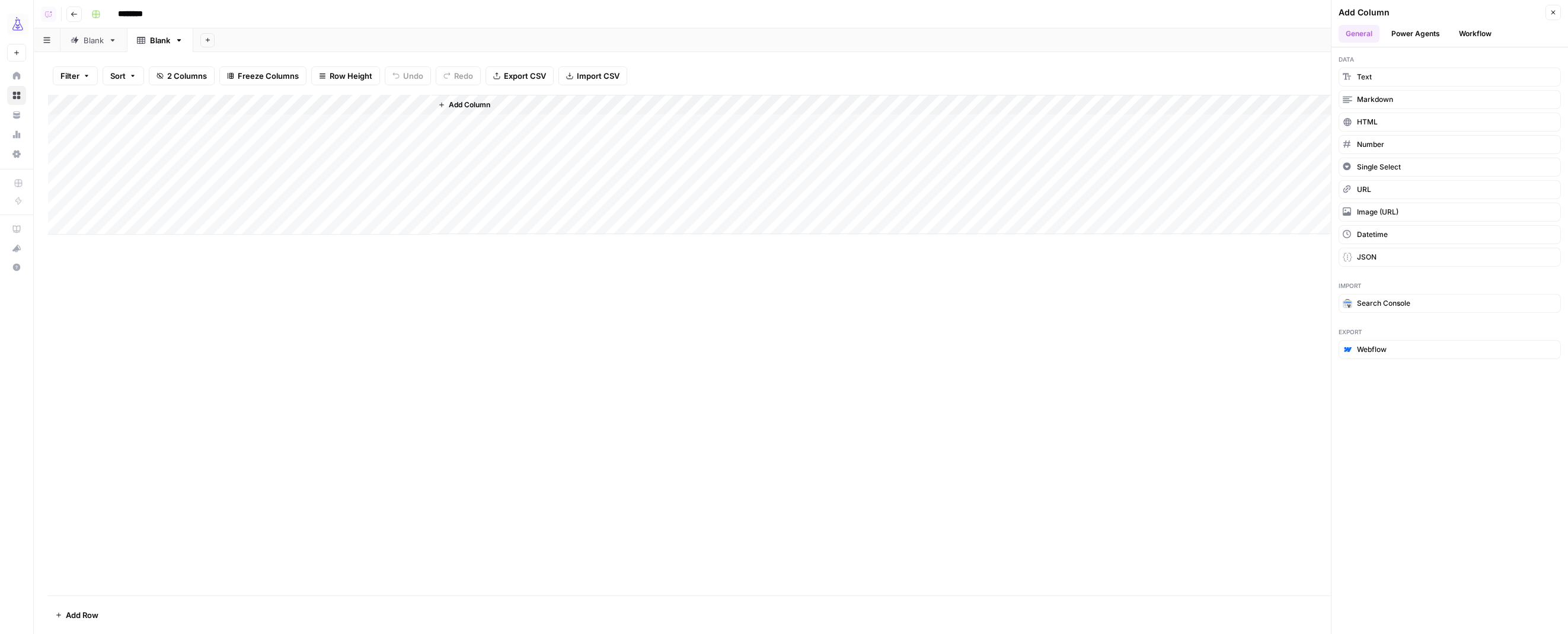
click at [1472, 37] on button "Workflow" at bounding box center [1475, 33] width 47 height 18
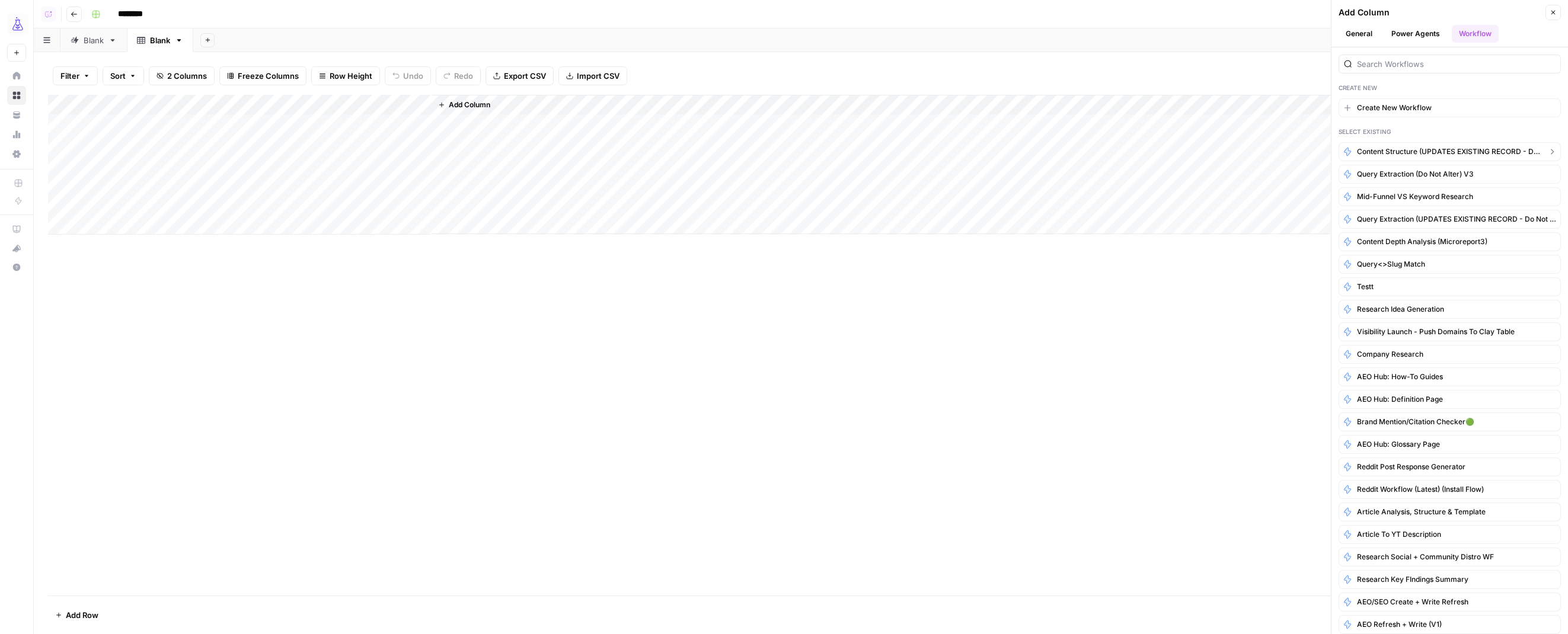
click at [1435, 156] on span "Content structure (UPDATES EXISTING RECORD - Do not alter)" at bounding box center [1449, 152] width 186 height 11
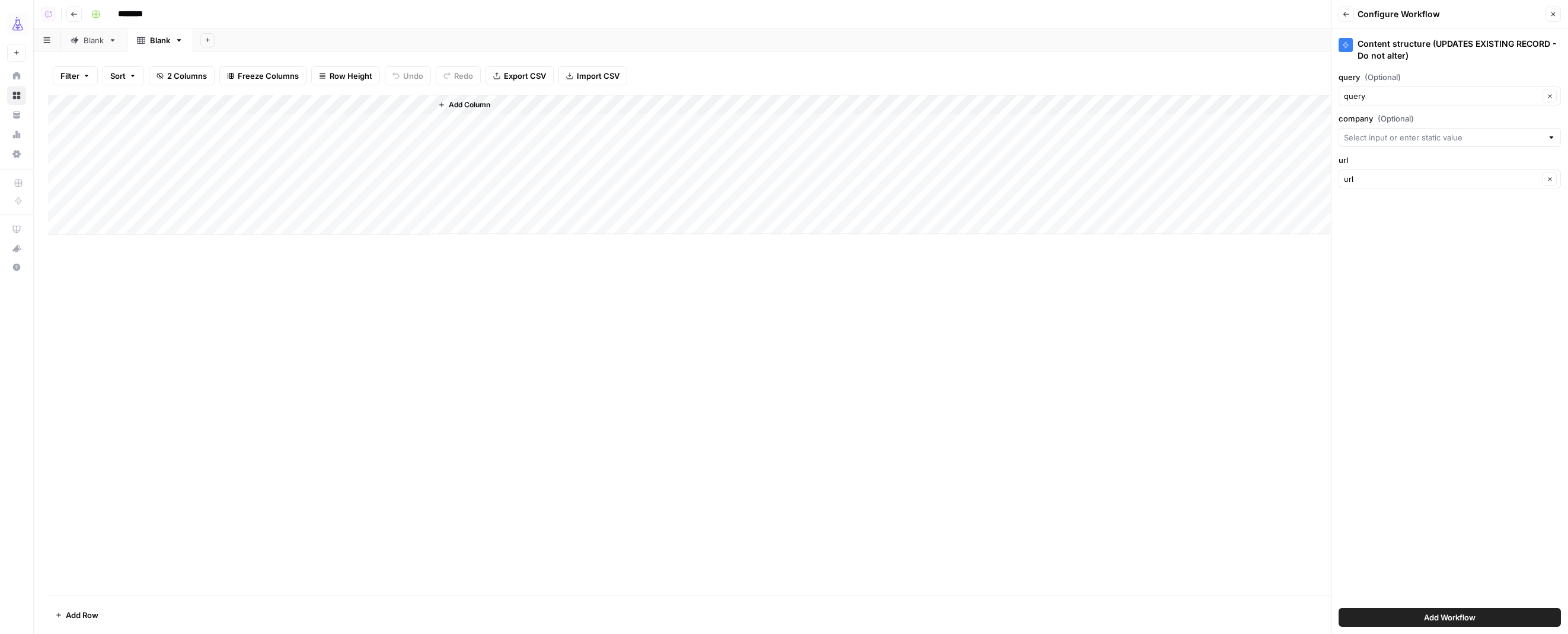
click at [1383, 620] on button "Add Workflow" at bounding box center [1449, 617] width 222 height 19
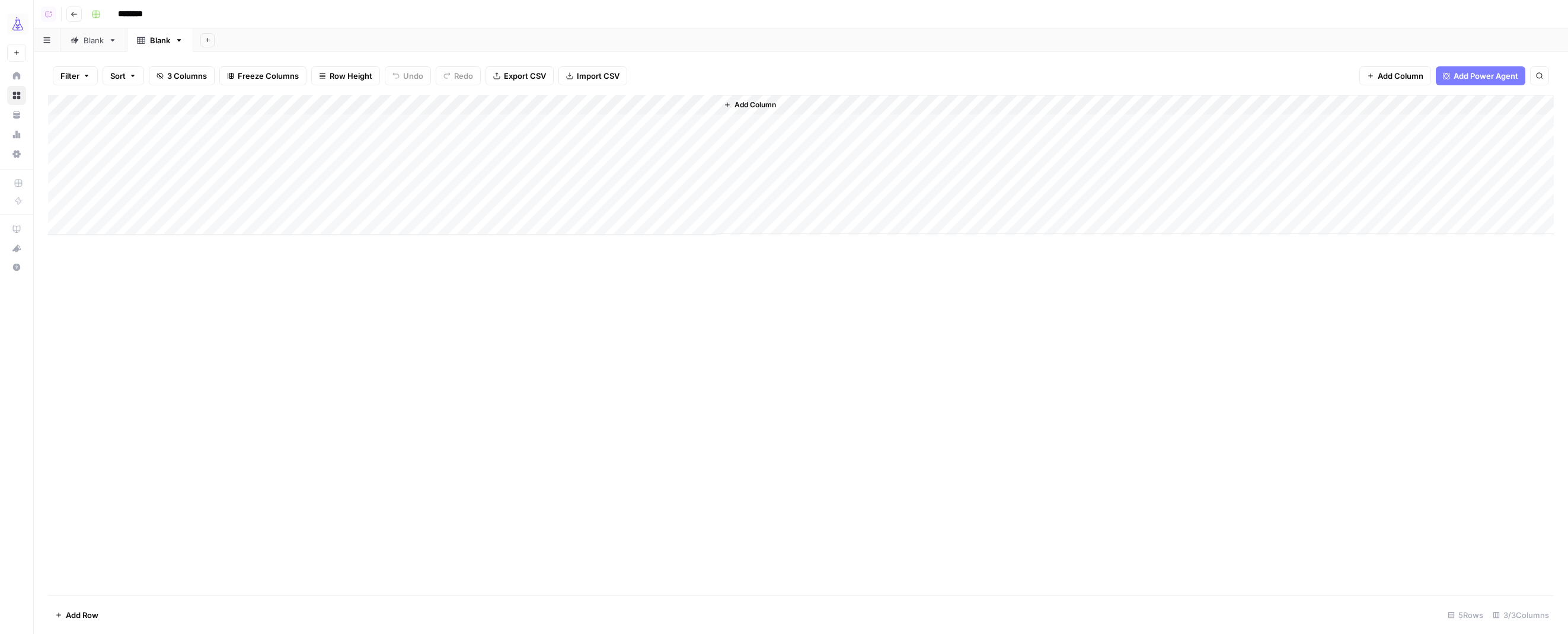
click at [190, 129] on div "Add Column" at bounding box center [801, 165] width 1506 height 140
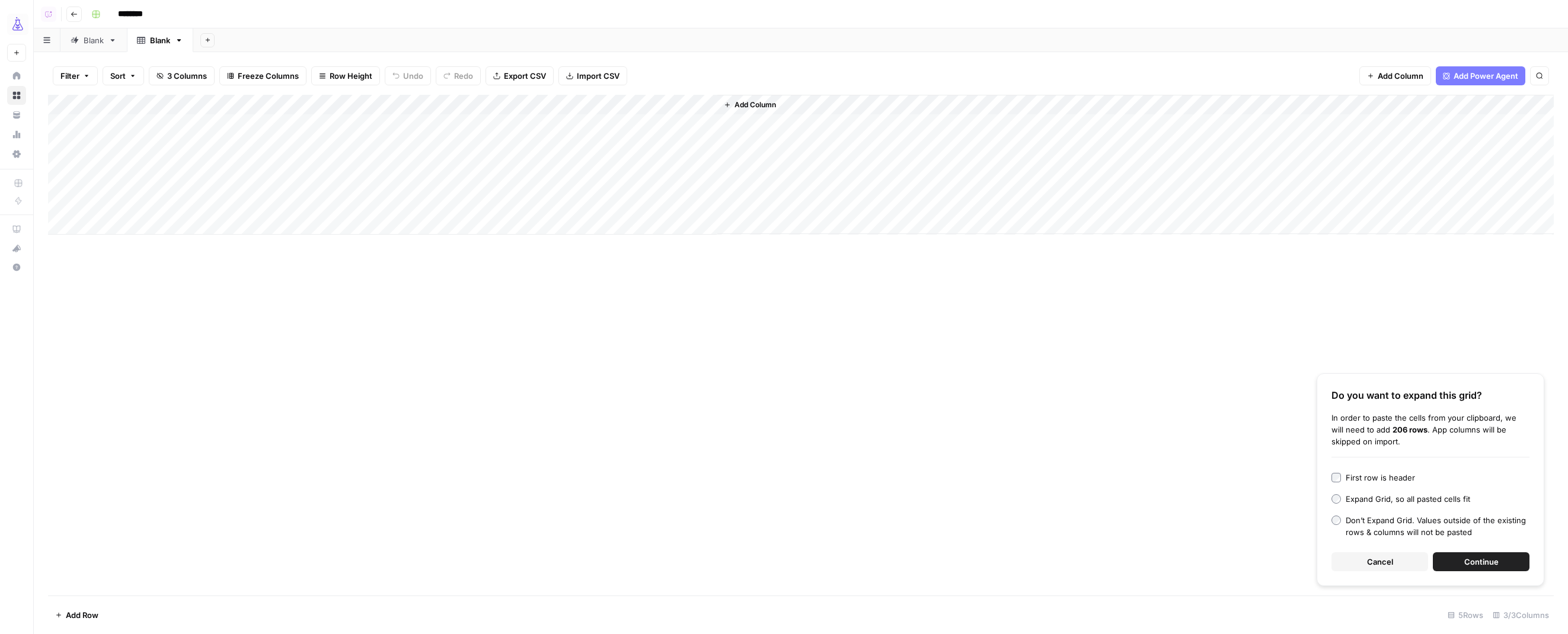
click at [1356, 479] on div "First row is header" at bounding box center [1380, 477] width 69 height 12
click at [1460, 565] on button "Continue" at bounding box center [1480, 562] width 96 height 19
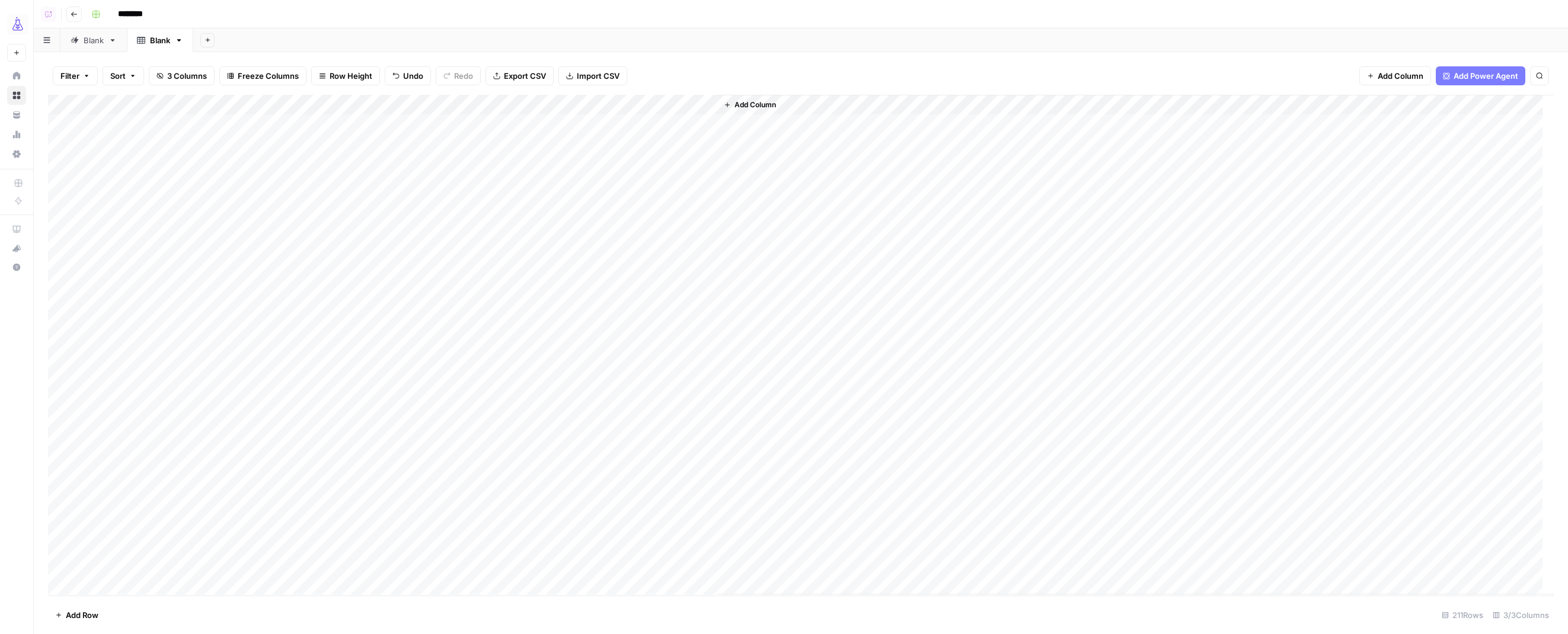
click at [706, 105] on div "Add Column" at bounding box center [801, 344] width 1506 height 500
click at [734, 136] on span "All Rows" at bounding box center [748, 132] width 75 height 12
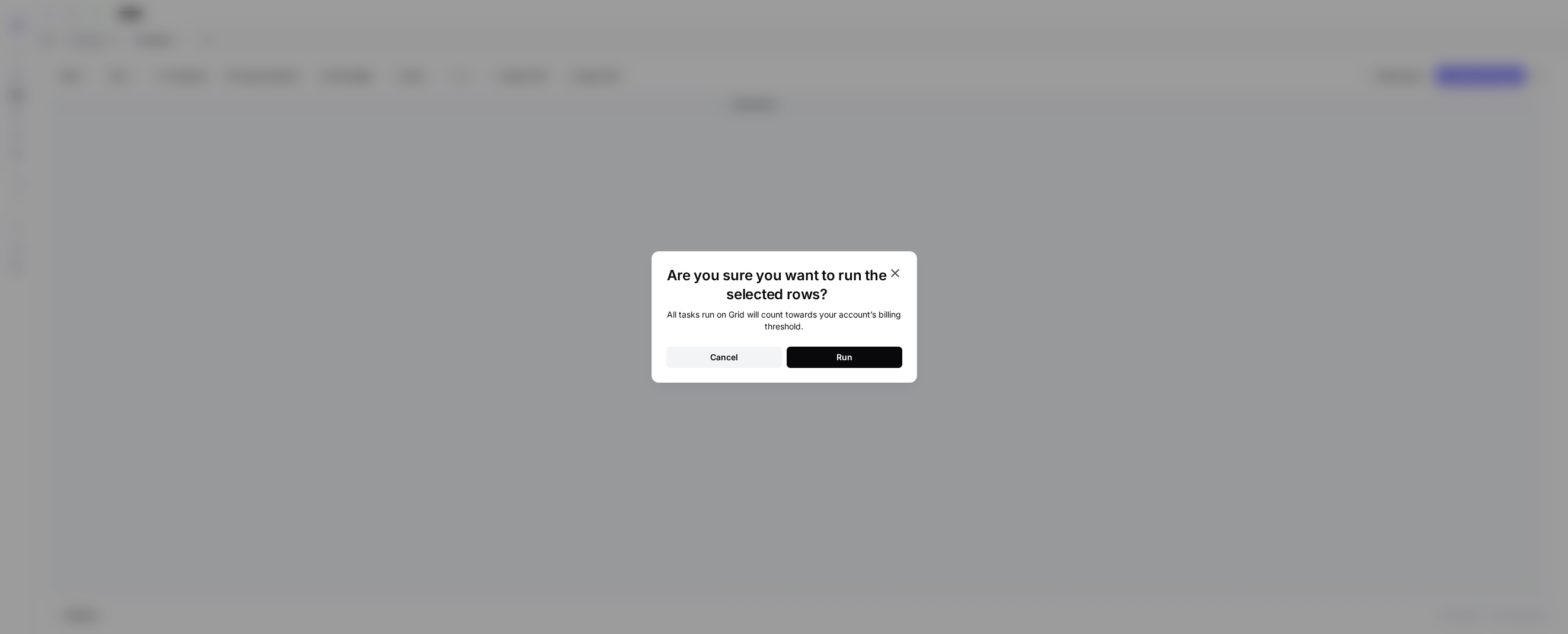
click at [841, 353] on div "Run" at bounding box center [844, 357] width 16 height 12
